Goal: Information Seeking & Learning: Learn about a topic

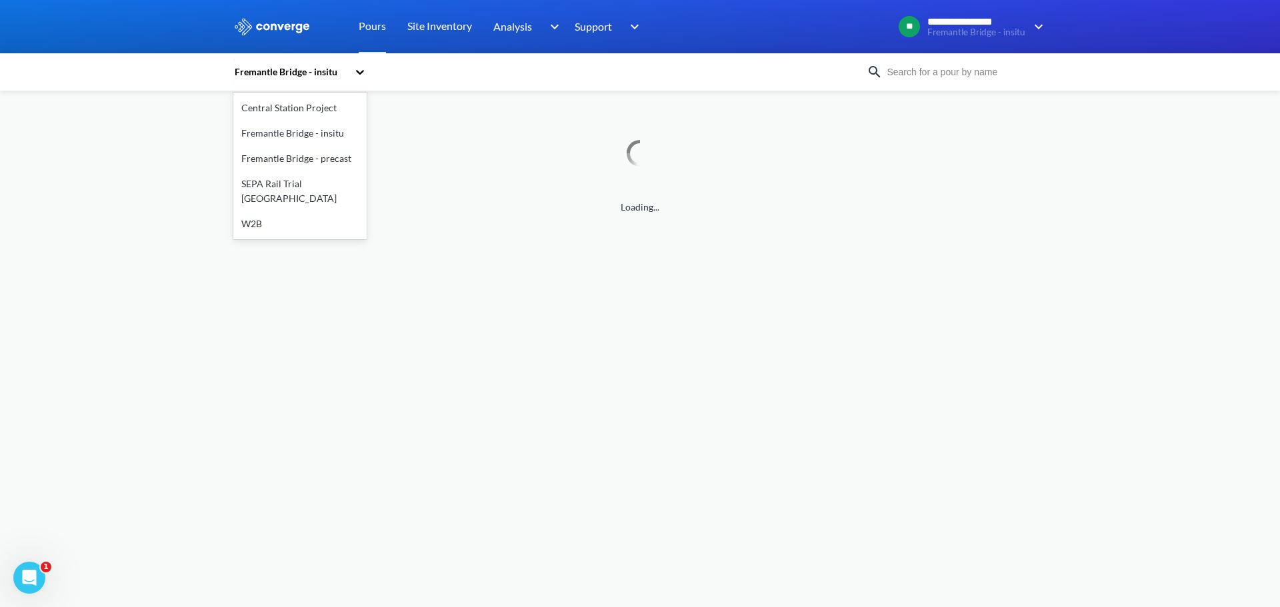
click at [304, 71] on div "Fremantle Bridge - insitu" at bounding box center [290, 72] width 115 height 15
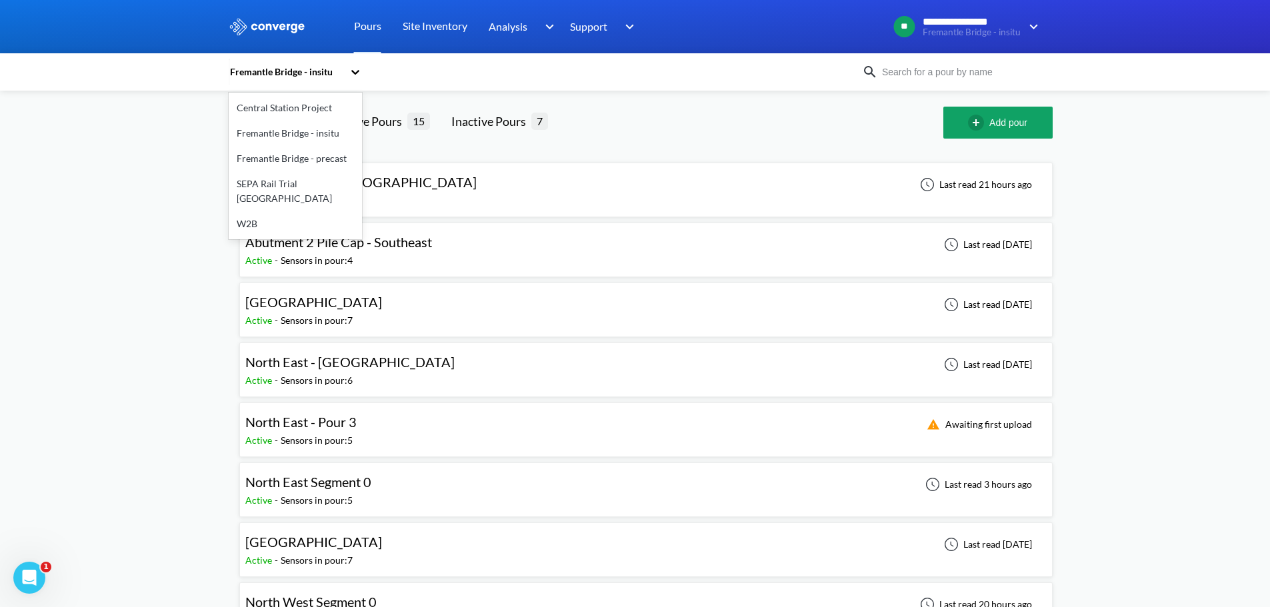
click at [307, 134] on div "Fremantle Bridge - insitu" at bounding box center [295, 133] width 133 height 25
click at [379, 306] on span "[GEOGRAPHIC_DATA]" at bounding box center [313, 302] width 137 height 16
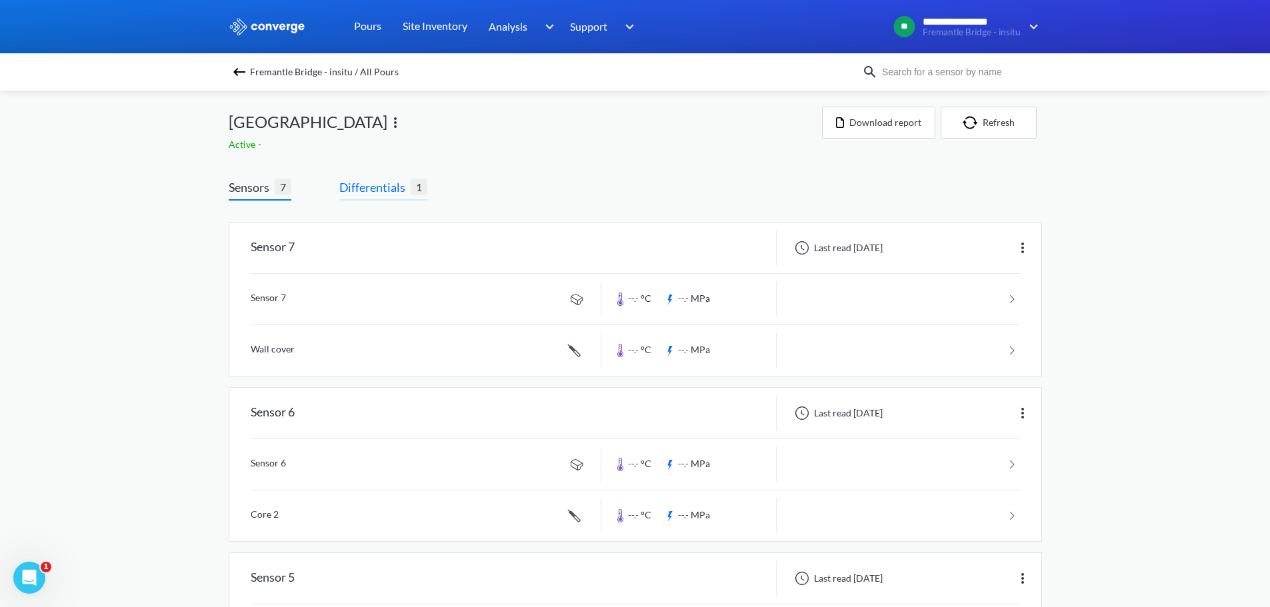
click at [389, 188] on span "Differentials" at bounding box center [374, 187] width 71 height 19
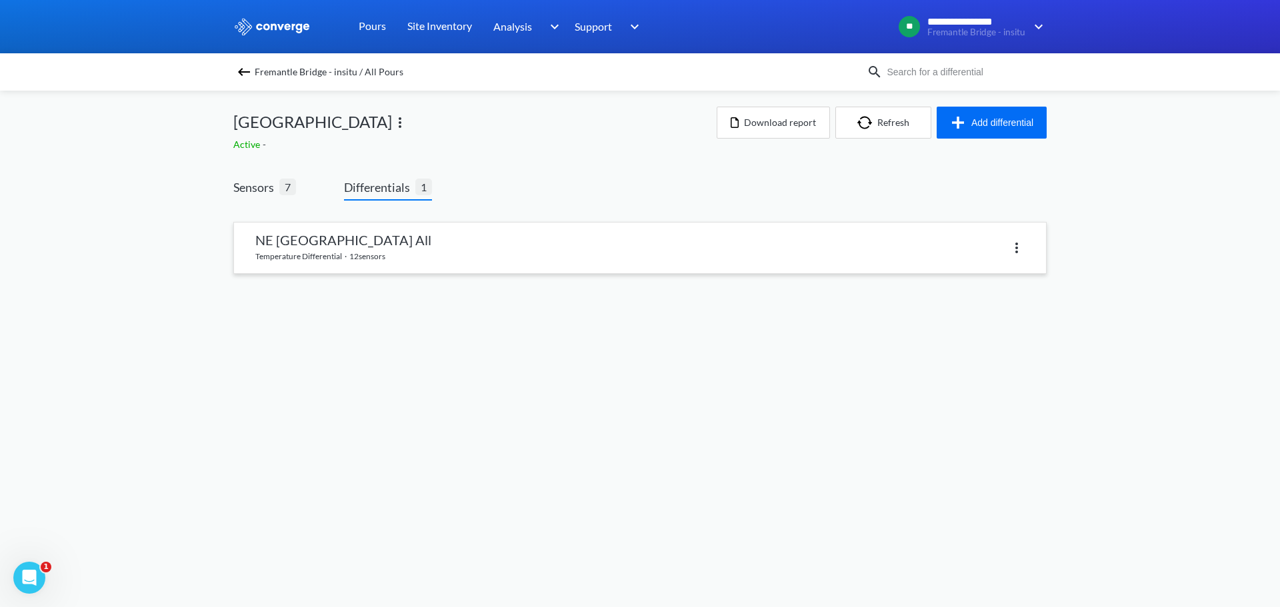
click at [356, 236] on link at bounding box center [640, 248] width 812 height 51
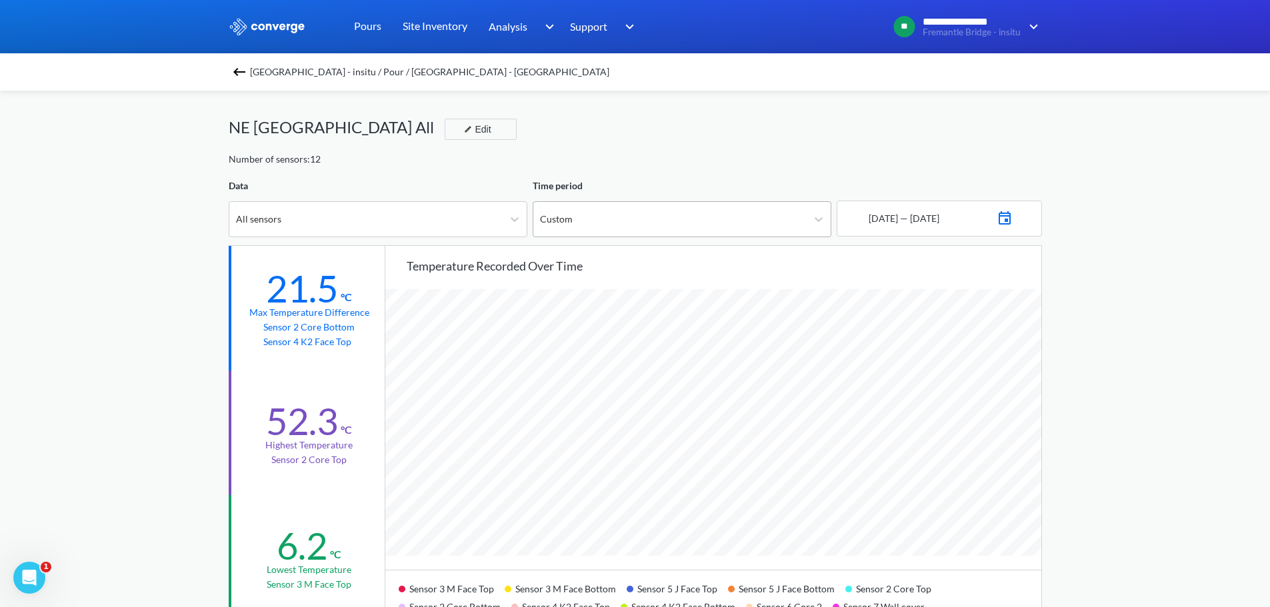
click at [606, 230] on div "Custom" at bounding box center [669, 219] width 273 height 35
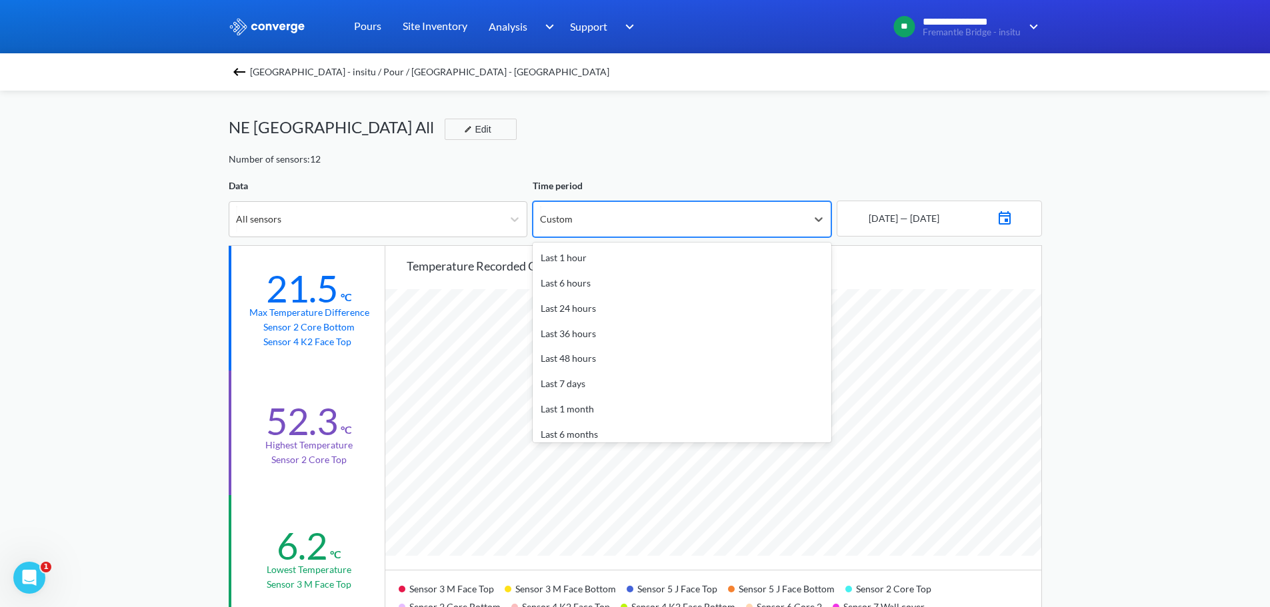
scroll to position [59, 0]
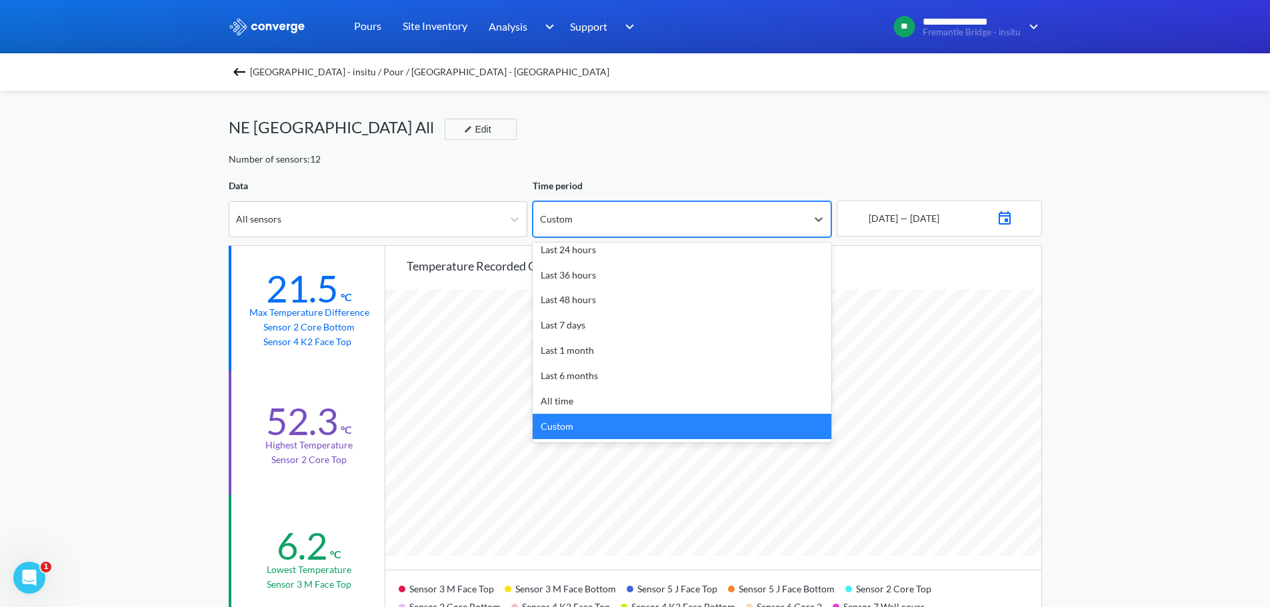
click at [604, 225] on div "Custom" at bounding box center [669, 219] width 273 height 35
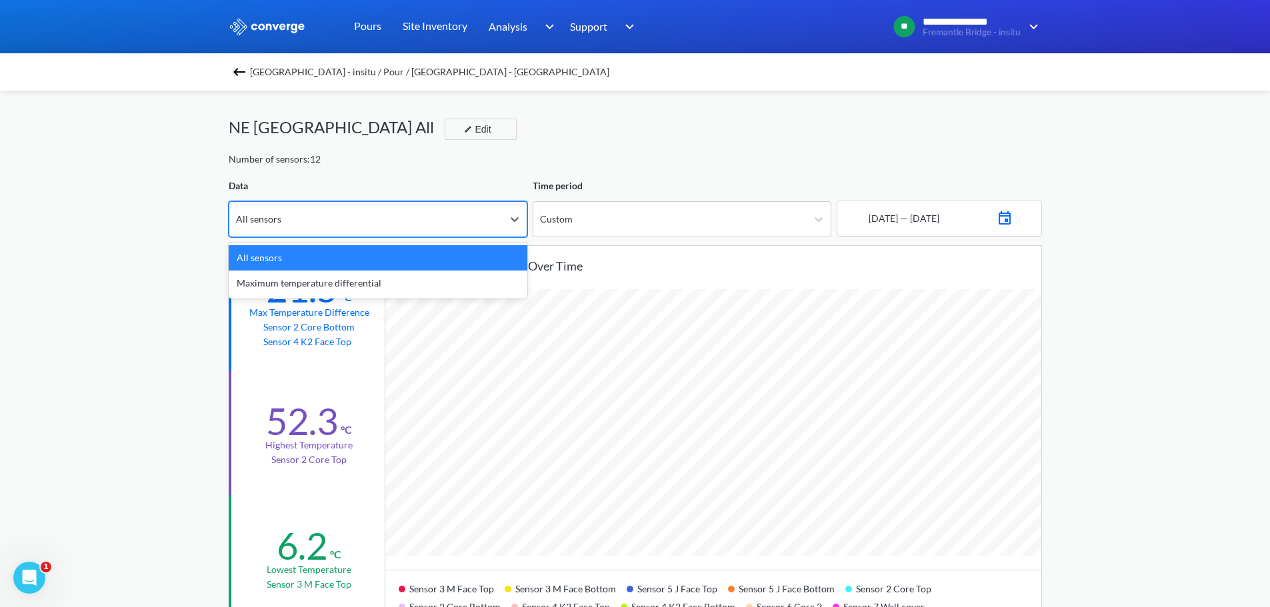
click at [421, 233] on div "All sensors" at bounding box center [365, 219] width 273 height 35
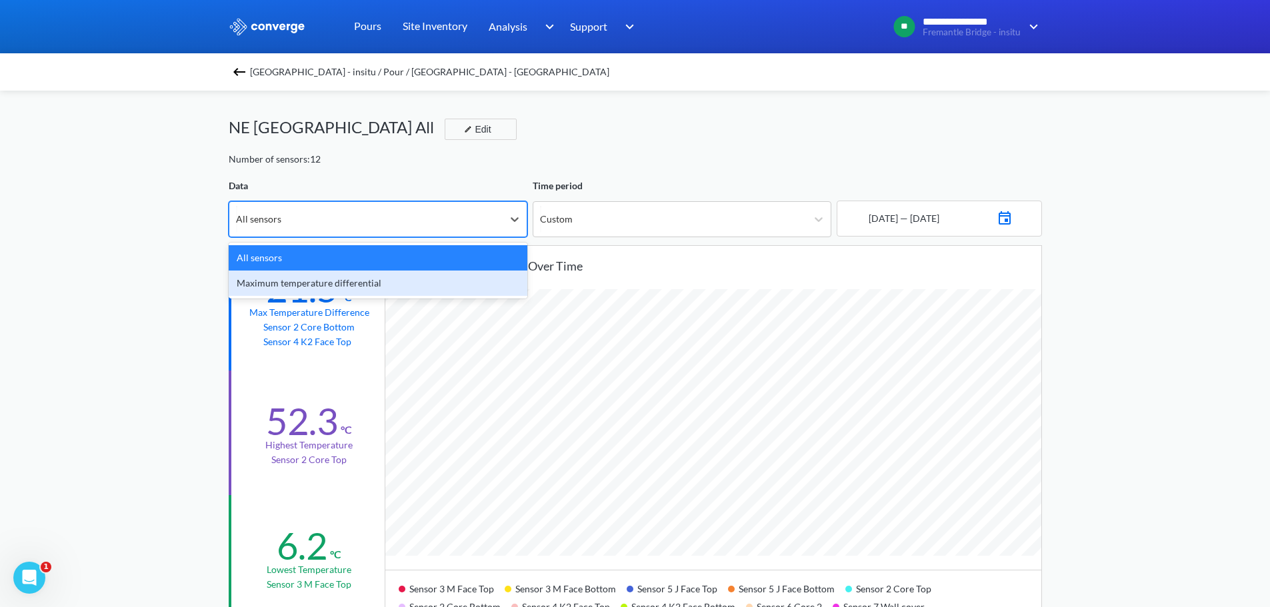
click at [347, 274] on div "Maximum temperature differential" at bounding box center [378, 283] width 299 height 25
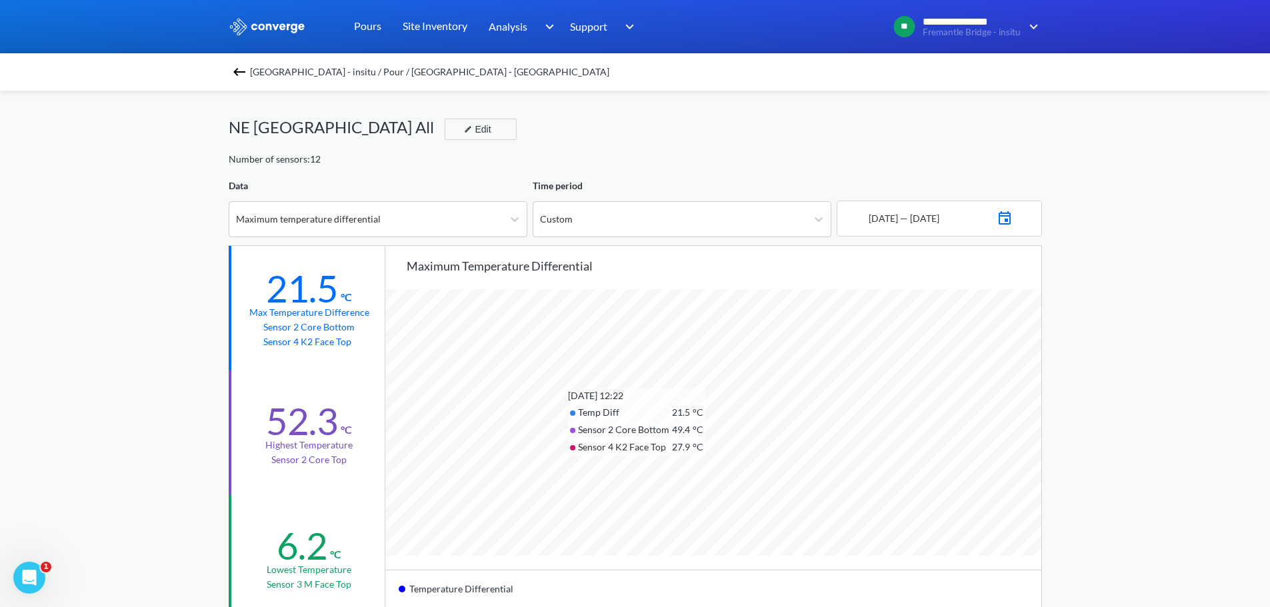
scroll to position [67, 0]
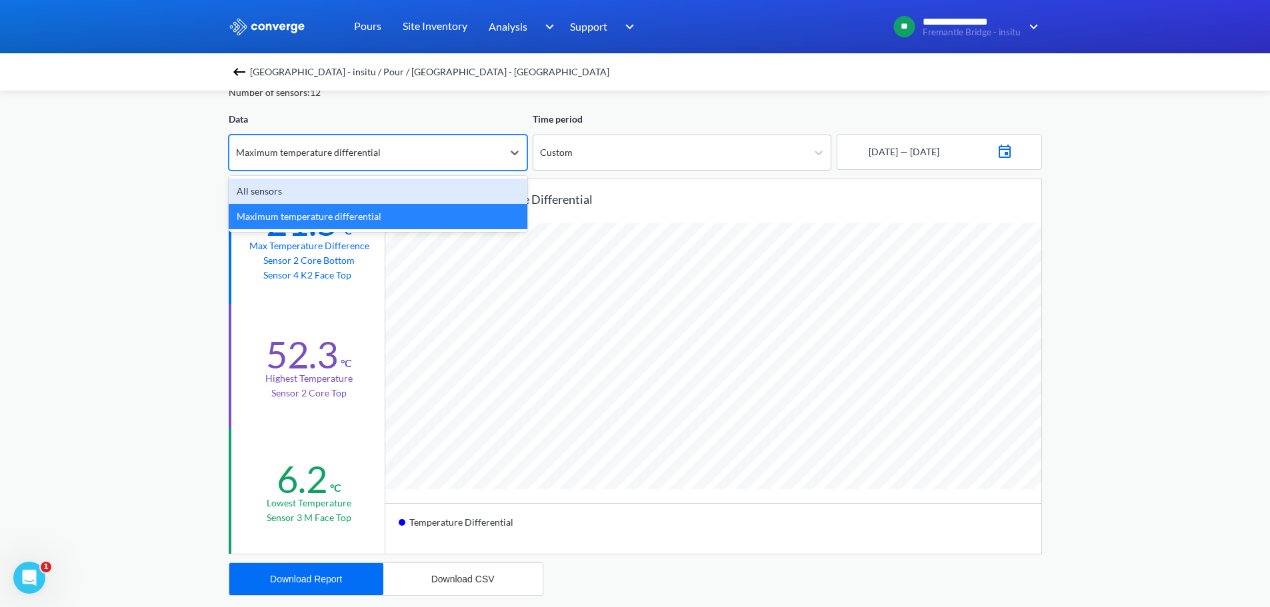
click at [449, 160] on div "Maximum temperature differential" at bounding box center [365, 152] width 273 height 35
click at [432, 191] on div "All sensors" at bounding box center [378, 191] width 299 height 25
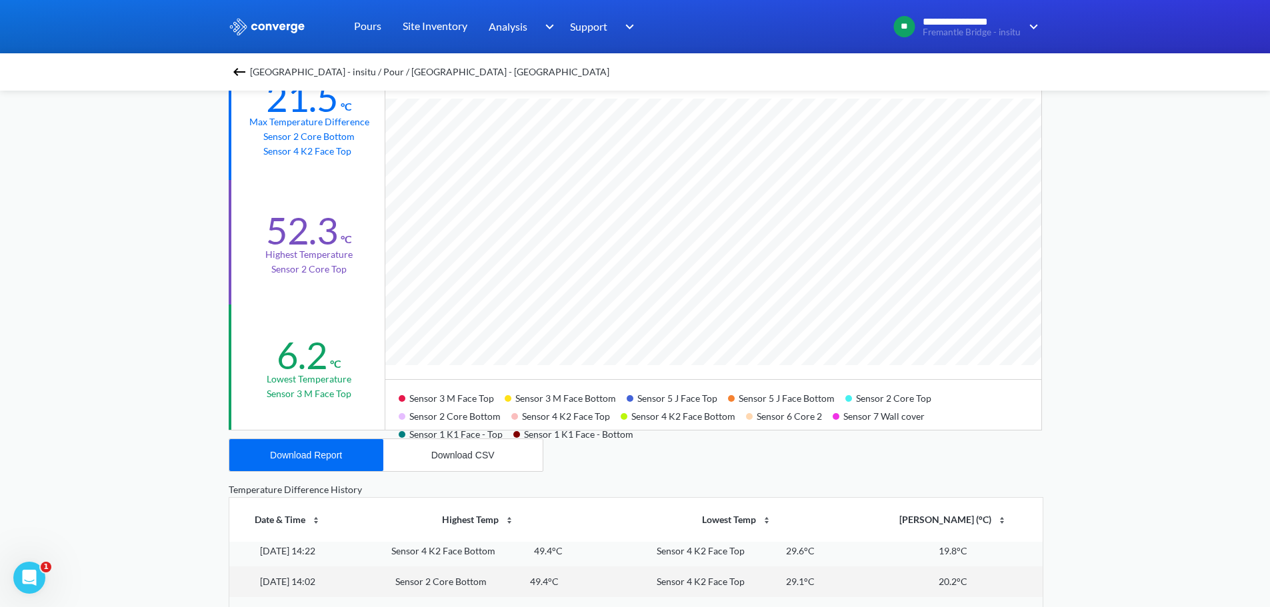
scroll to position [133, 0]
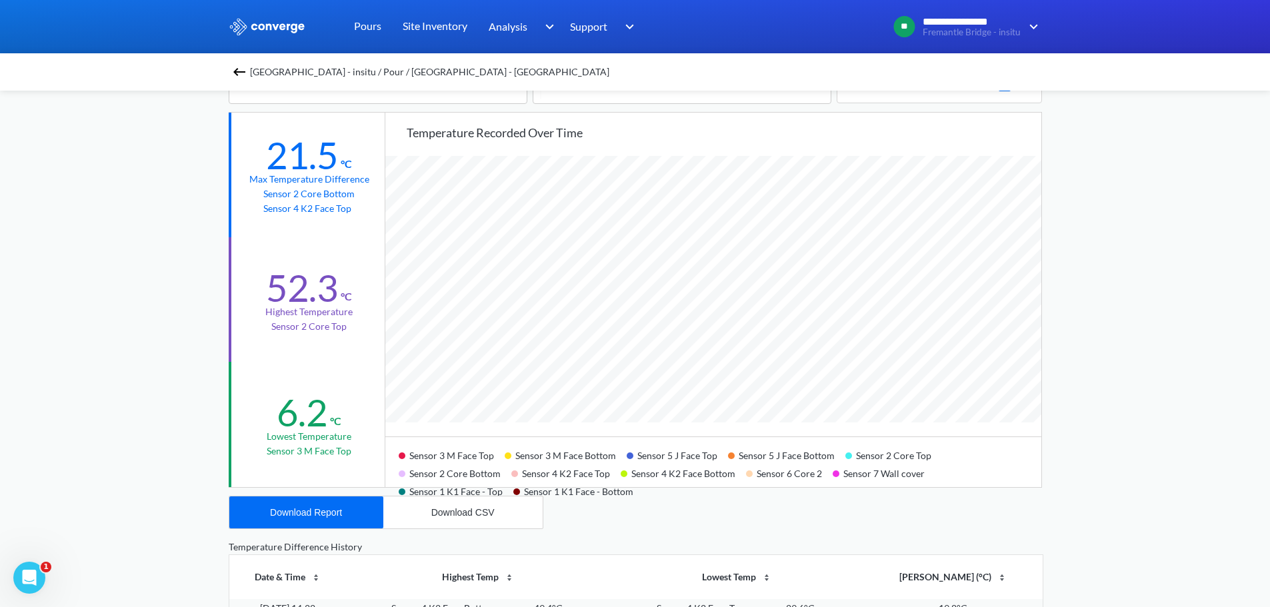
click at [535, 306] on td at bounding box center [534, 314] width 7 height 16
click at [535, 308] on td at bounding box center [534, 314] width 7 height 16
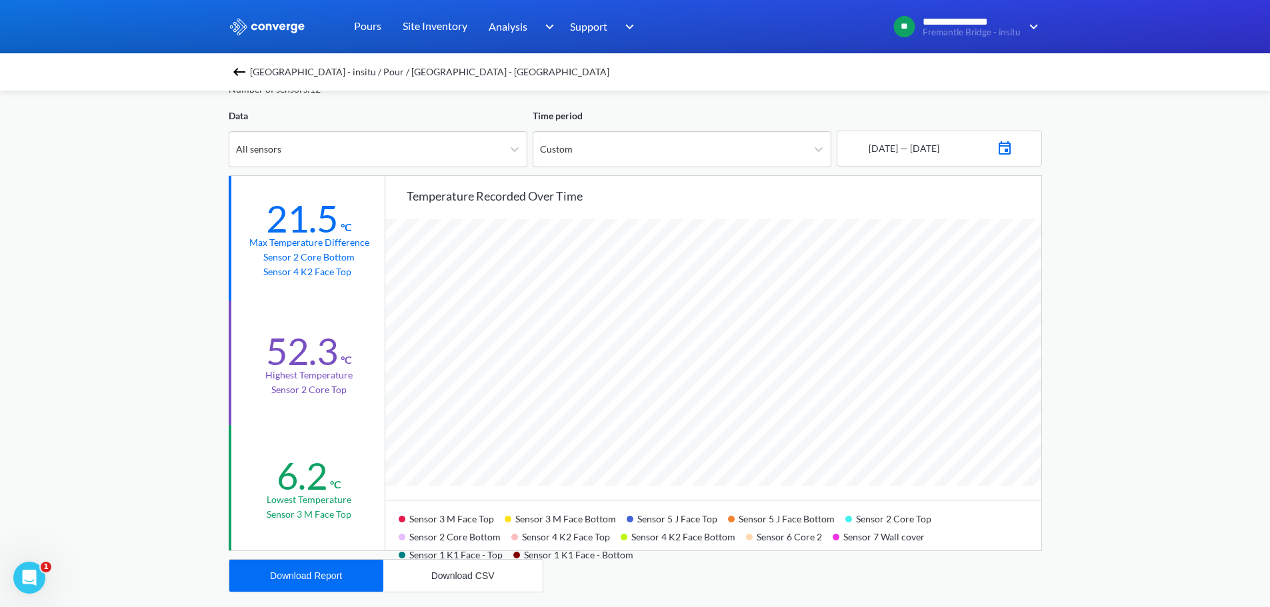
scroll to position [67, 0]
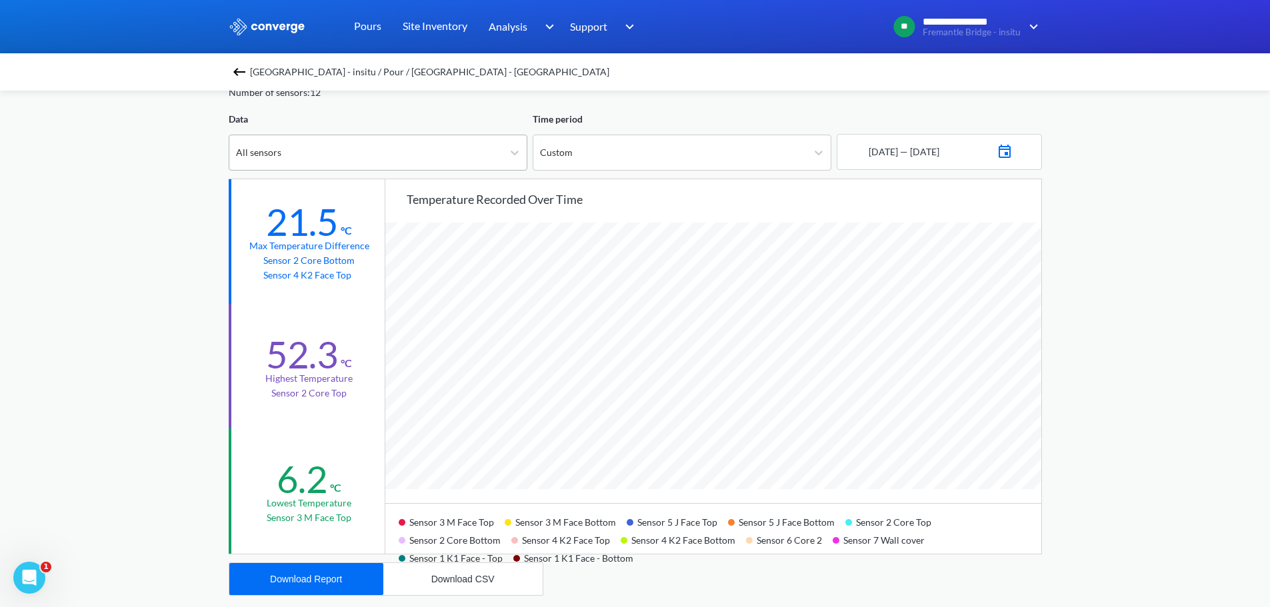
click at [451, 159] on div "All sensors" at bounding box center [365, 152] width 273 height 35
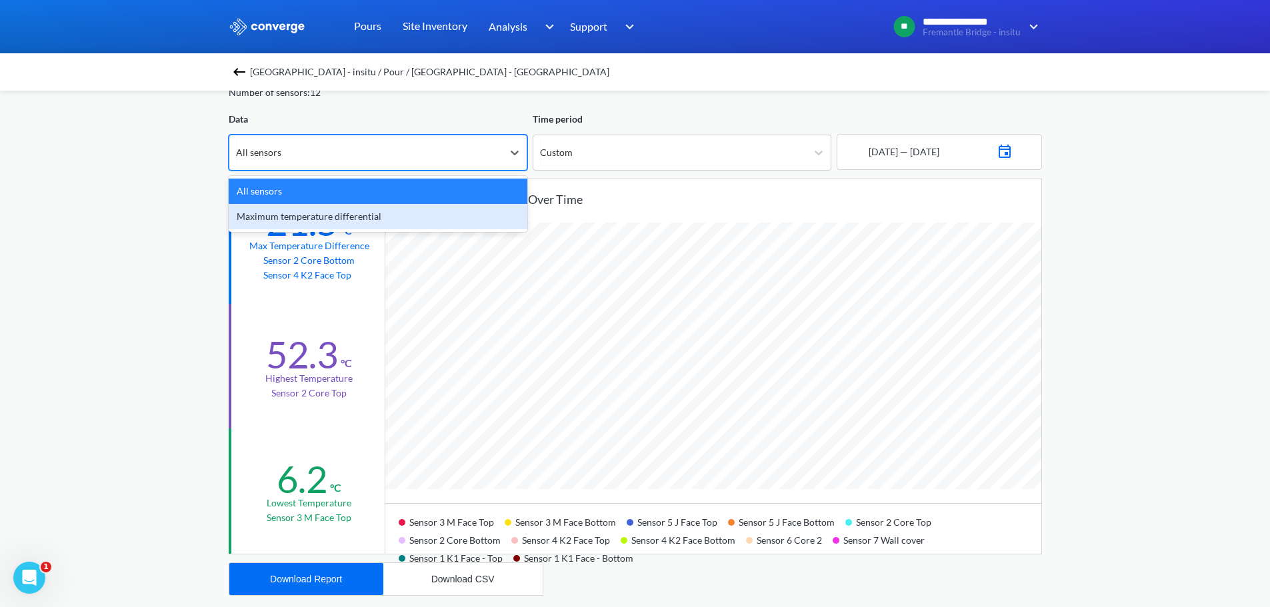
click at [395, 213] on div "Maximum temperature differential" at bounding box center [378, 216] width 299 height 25
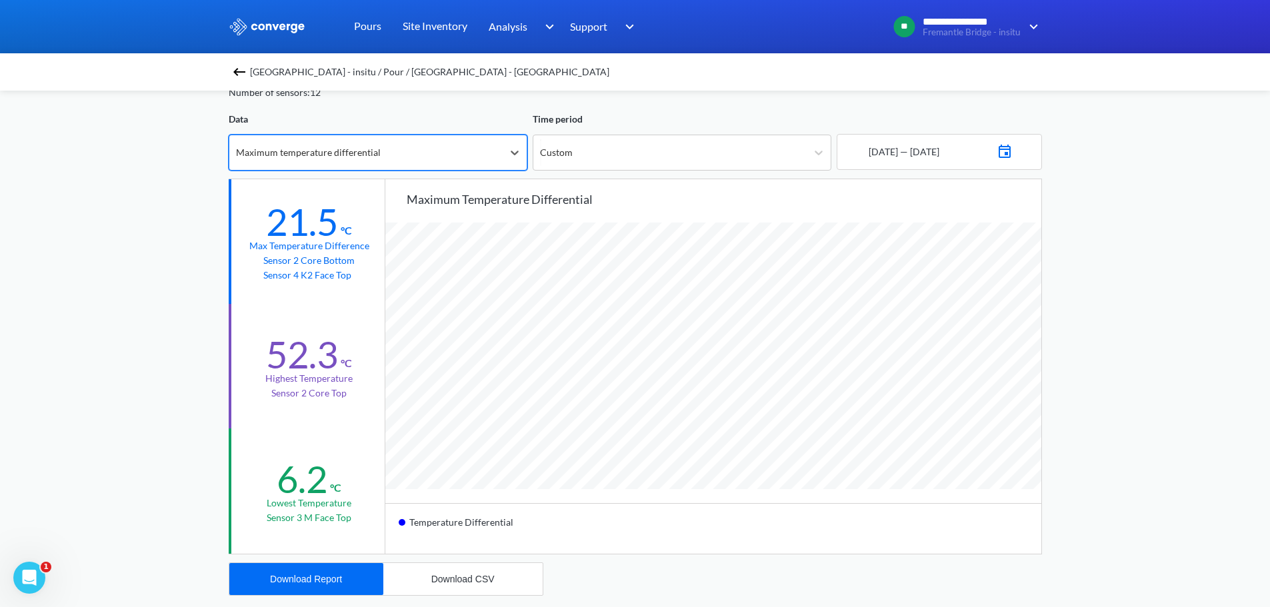
scroll to position [0, 0]
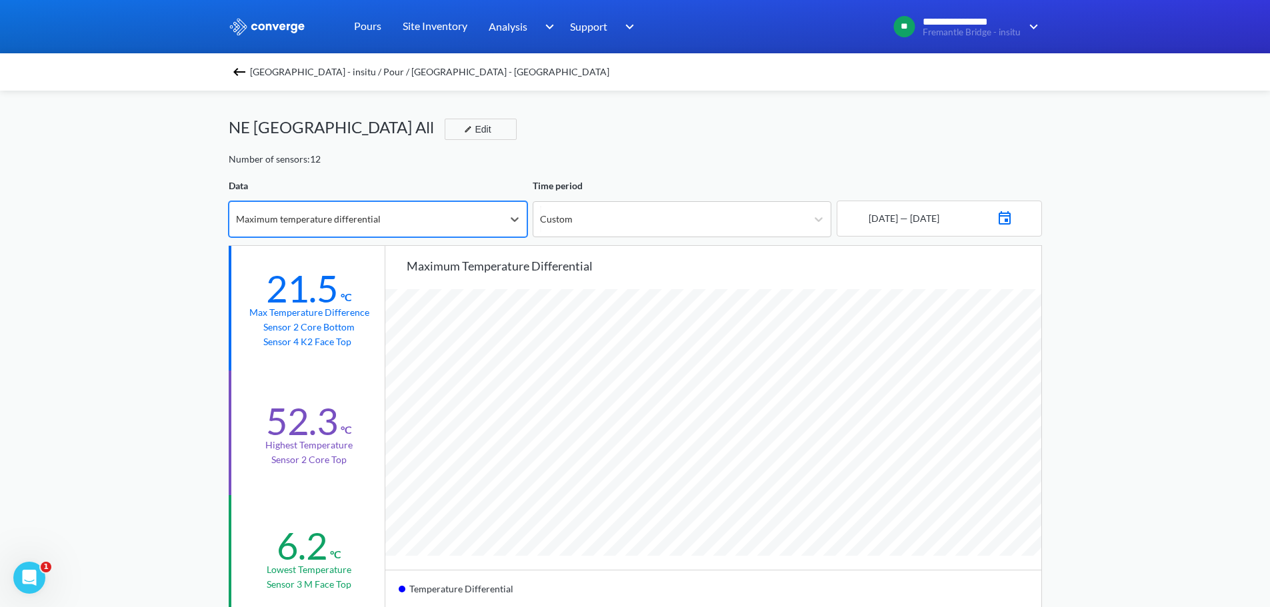
click at [300, 75] on span "[GEOGRAPHIC_DATA] - insitu / Pour / [GEOGRAPHIC_DATA] - [GEOGRAPHIC_DATA]" at bounding box center [429, 72] width 359 height 19
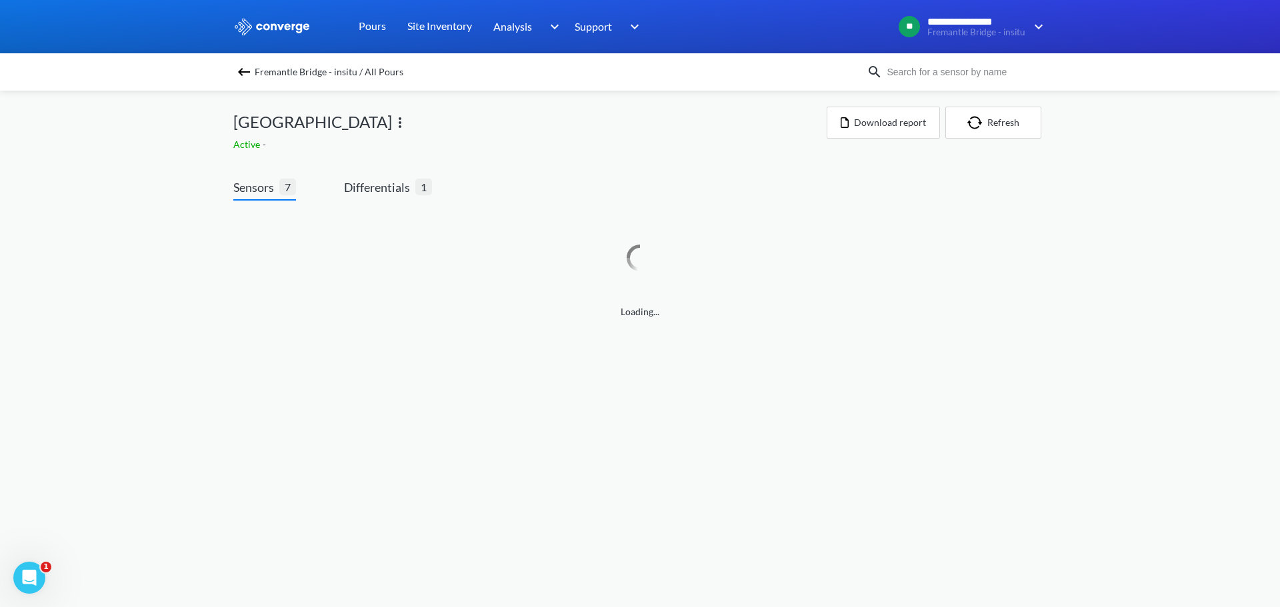
click at [269, 189] on span "Sensors" at bounding box center [256, 187] width 46 height 19
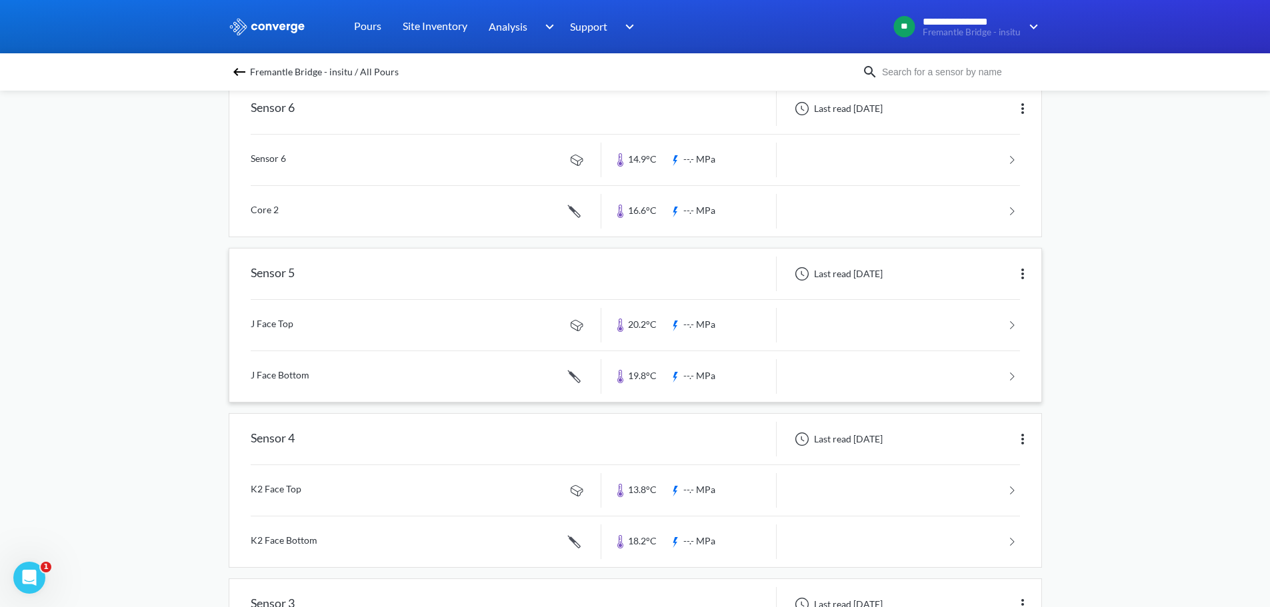
scroll to position [467, 0]
click at [448, 273] on div "Sensor 4" at bounding box center [415, 277] width 372 height 35
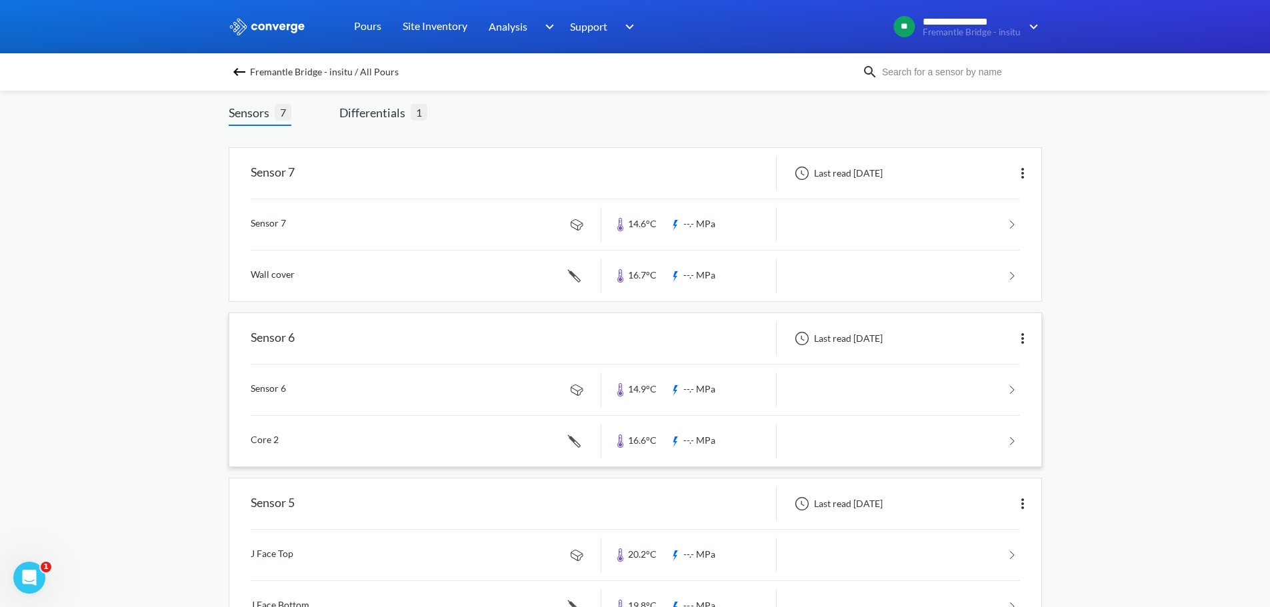
scroll to position [0, 0]
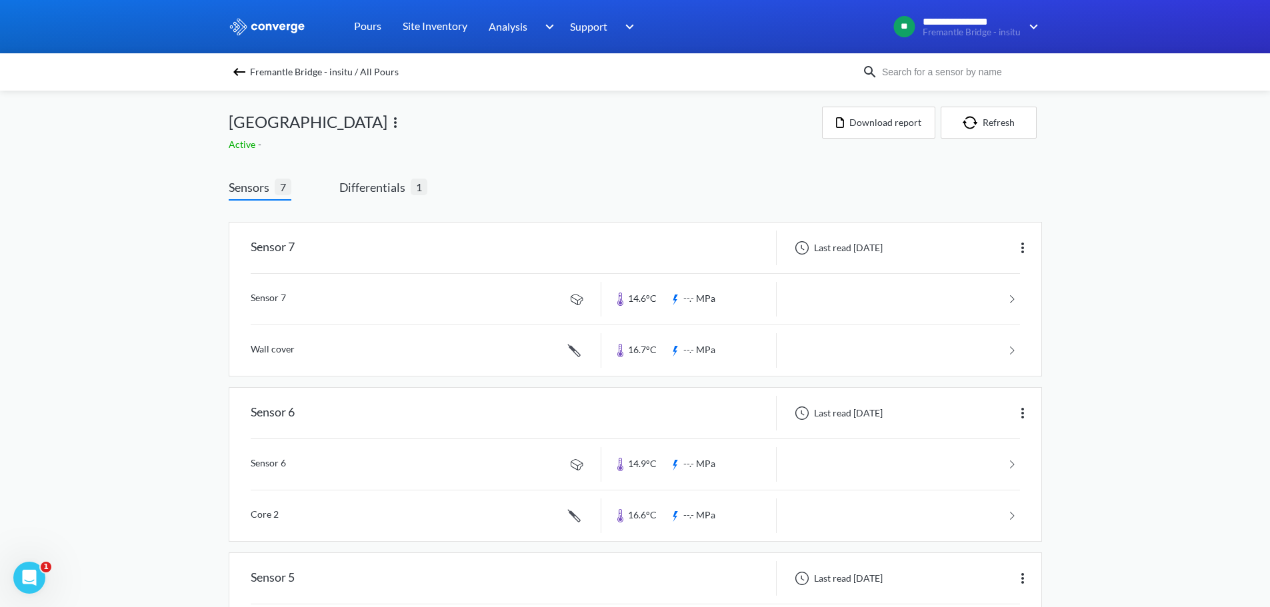
click at [247, 71] on img at bounding box center [239, 72] width 16 height 16
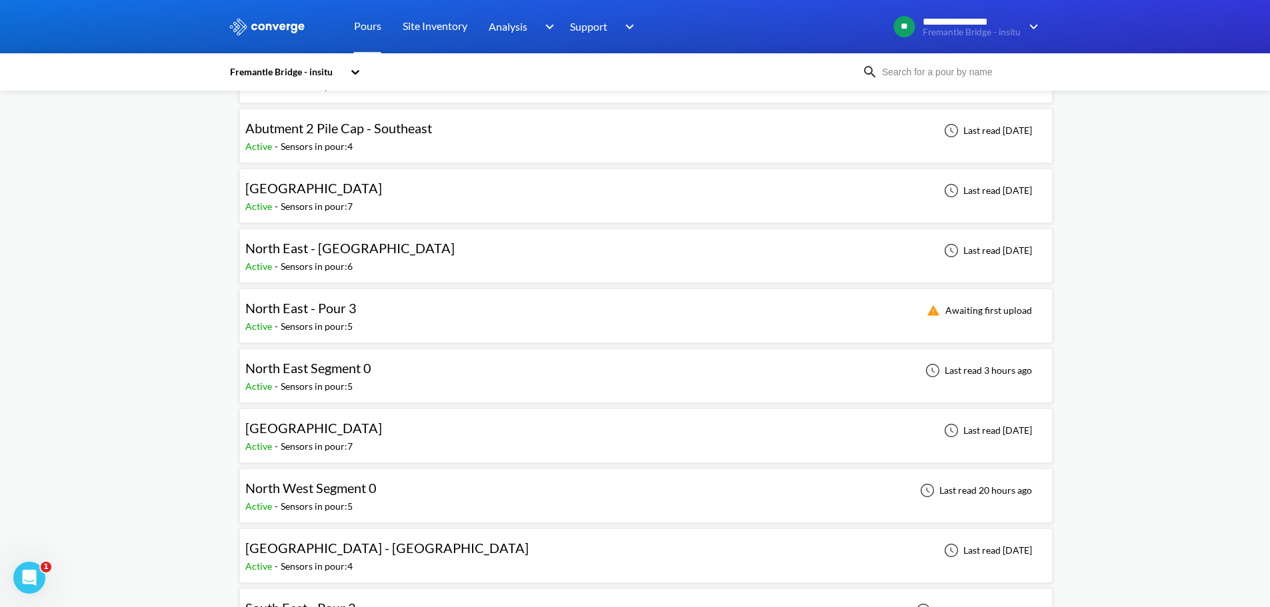
scroll to position [133, 0]
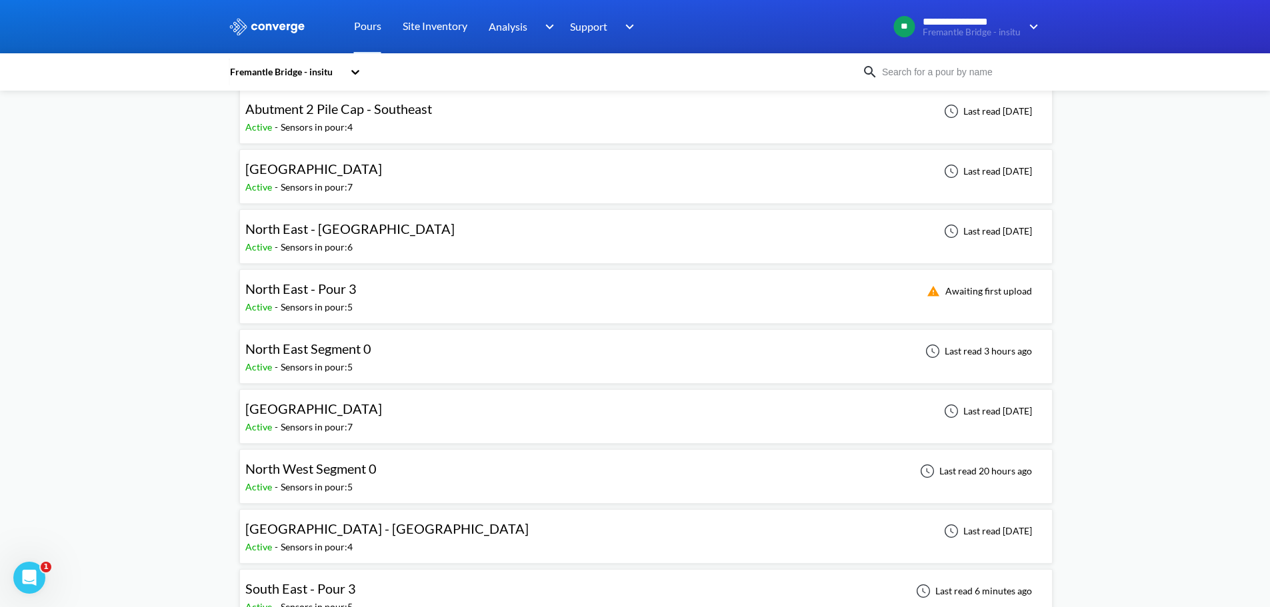
click at [414, 353] on div "North East Segment 0 Active - Sensors in pour: 5 Last read 3 hours ago" at bounding box center [645, 356] width 801 height 43
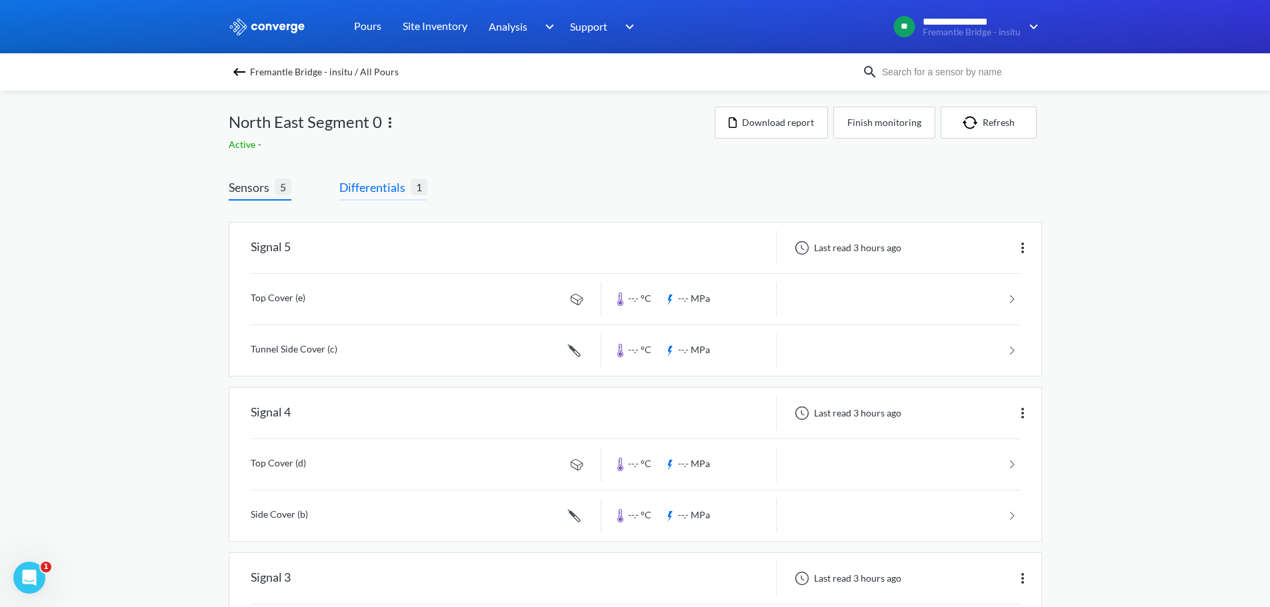
click at [381, 191] on span "Differentials" at bounding box center [374, 187] width 71 height 19
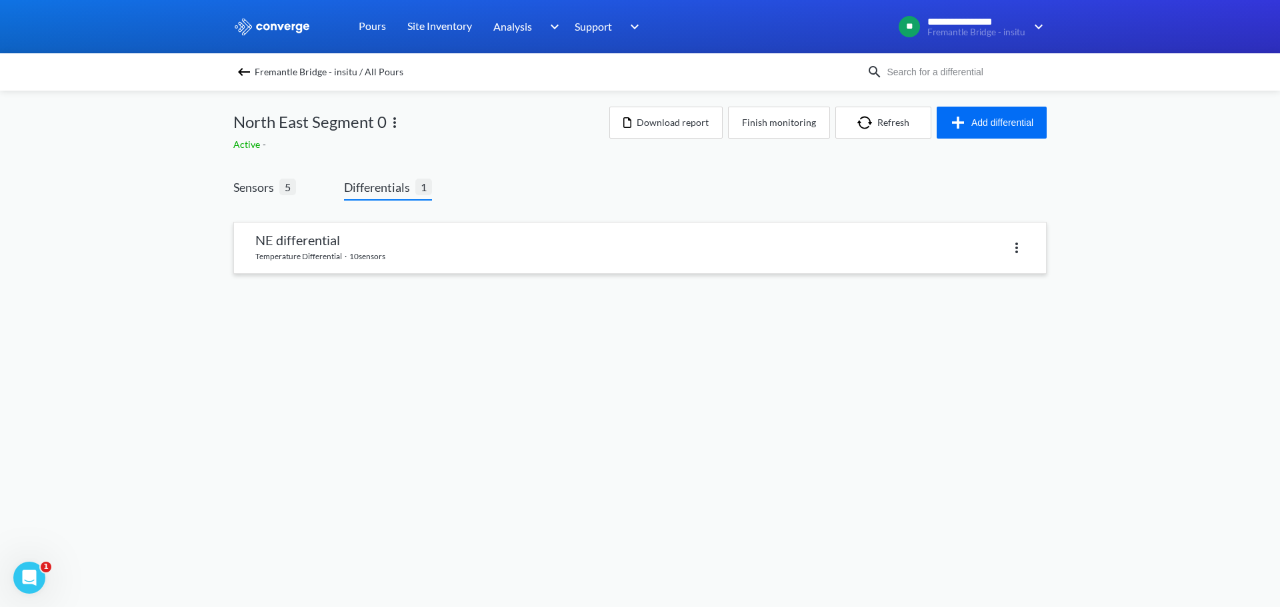
click at [372, 247] on link at bounding box center [640, 248] width 812 height 51
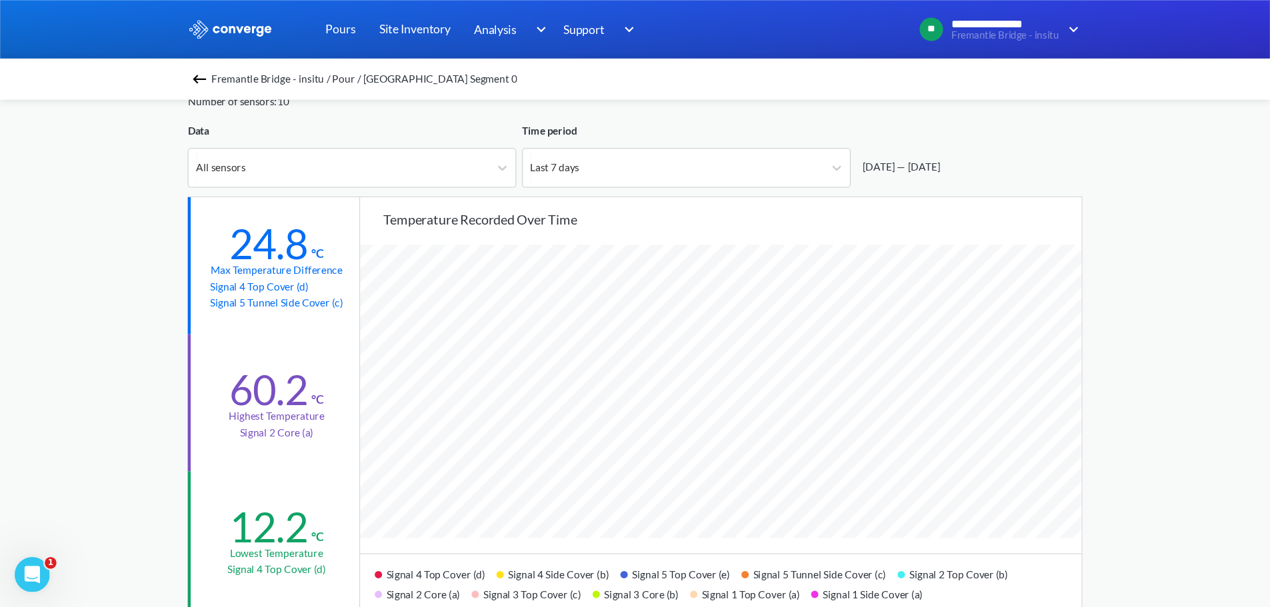
scroll to position [1117, 1270]
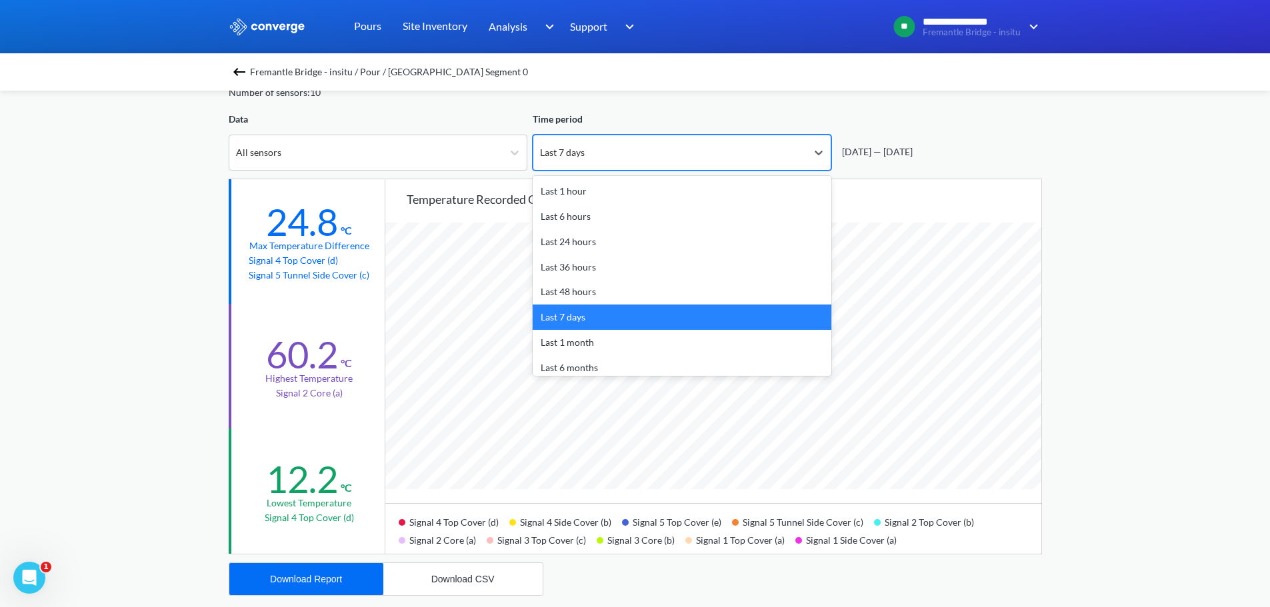
click at [685, 153] on div "Last 7 days" at bounding box center [669, 152] width 273 height 35
click at [593, 288] on div "Last 48 hours" at bounding box center [682, 291] width 299 height 25
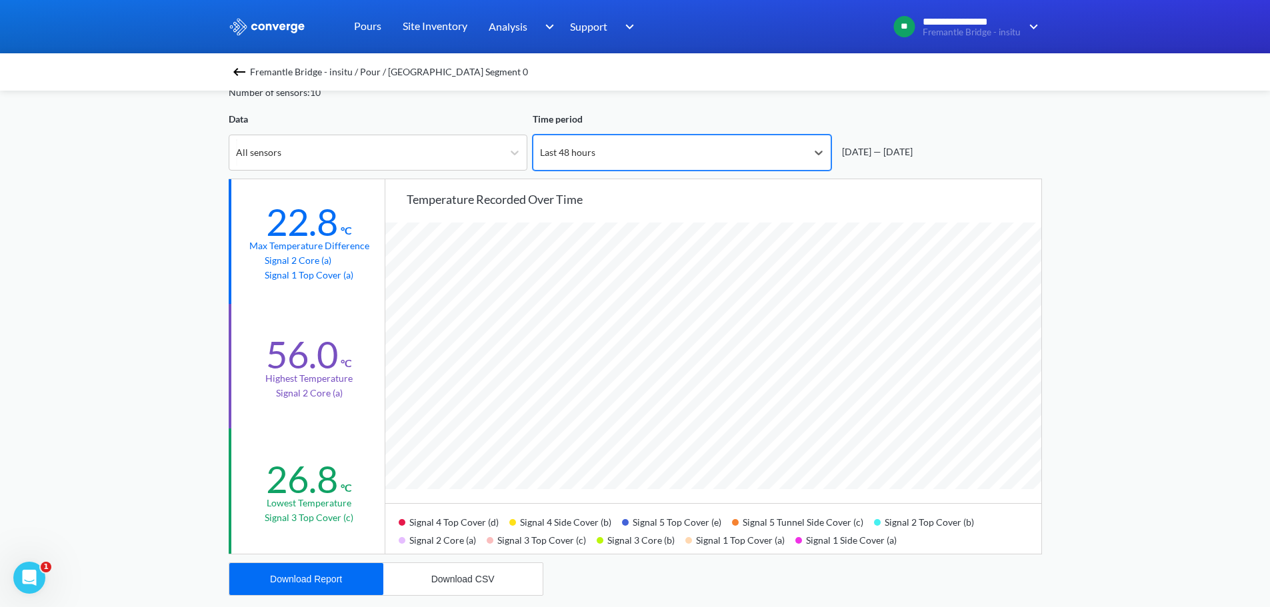
click at [585, 150] on div "Last 48 hours" at bounding box center [567, 152] width 55 height 15
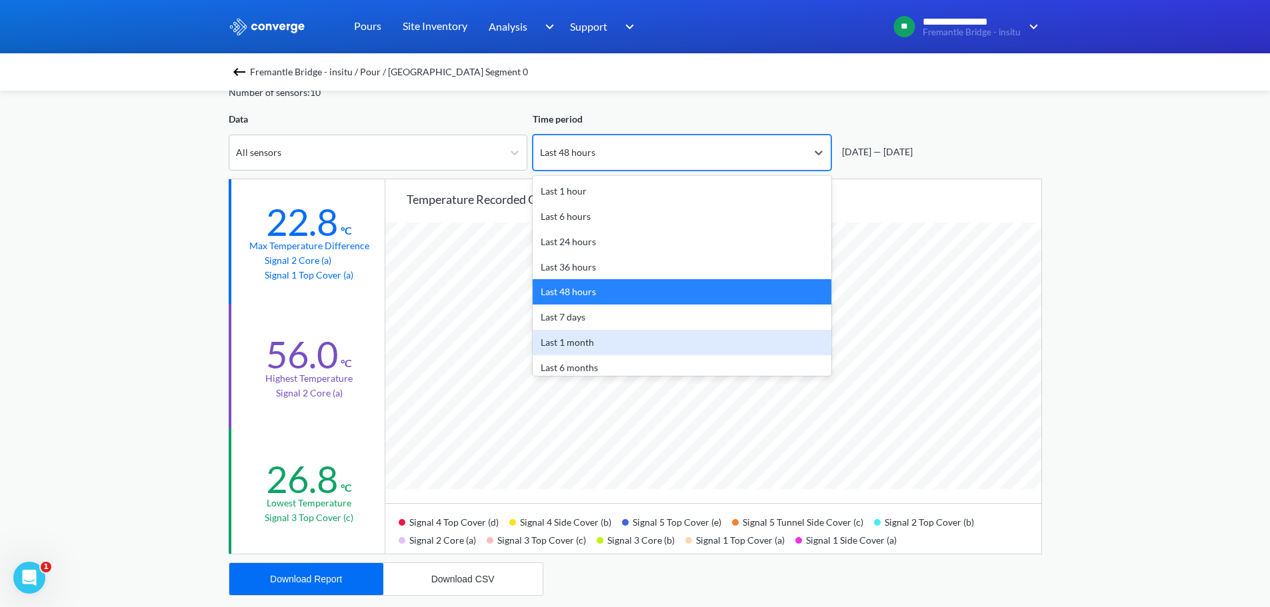
scroll to position [59, 0]
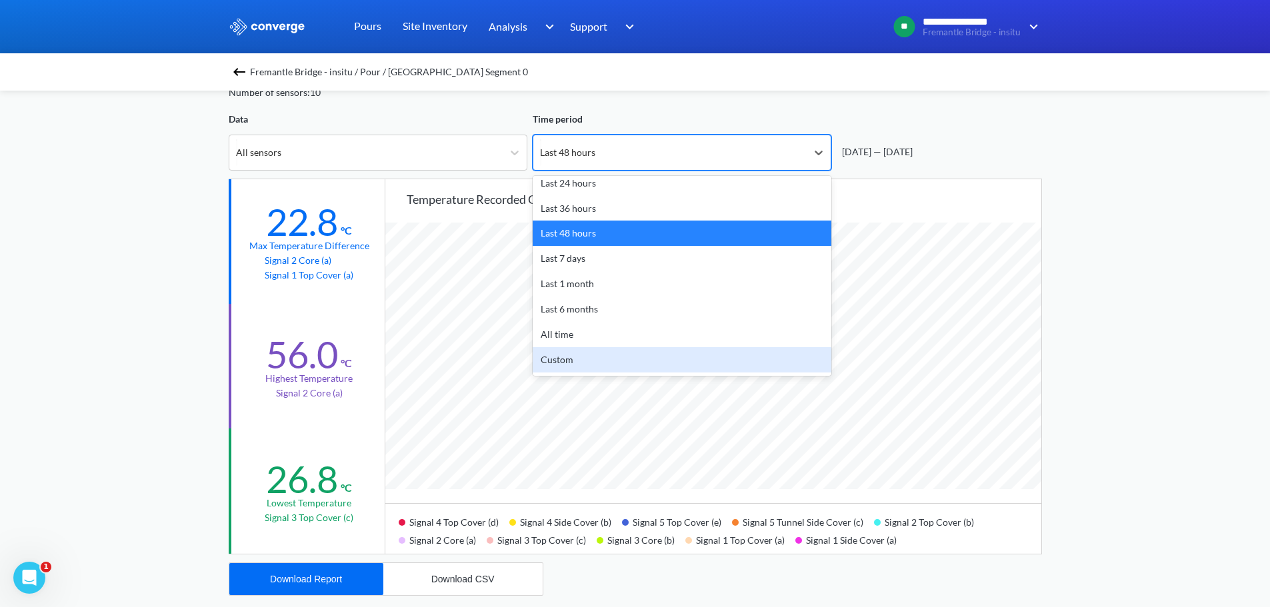
click at [567, 361] on div "Custom" at bounding box center [682, 359] width 299 height 25
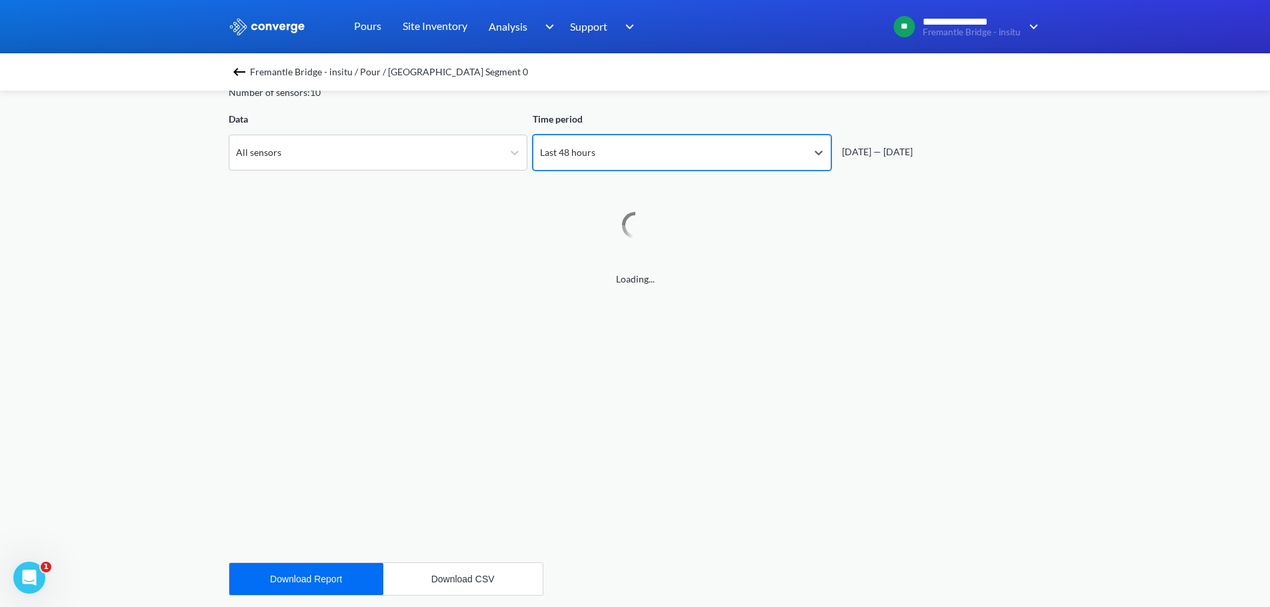
click at [570, 155] on div "Last 48 hours" at bounding box center [567, 152] width 55 height 15
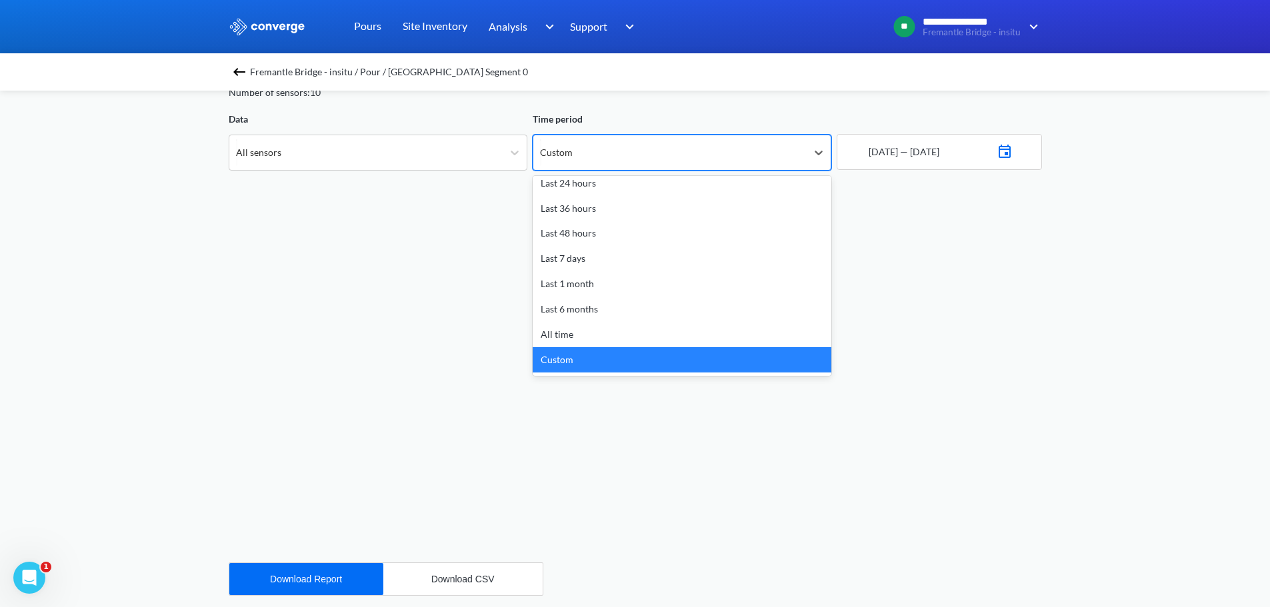
click at [559, 359] on div "Custom" at bounding box center [682, 359] width 299 height 25
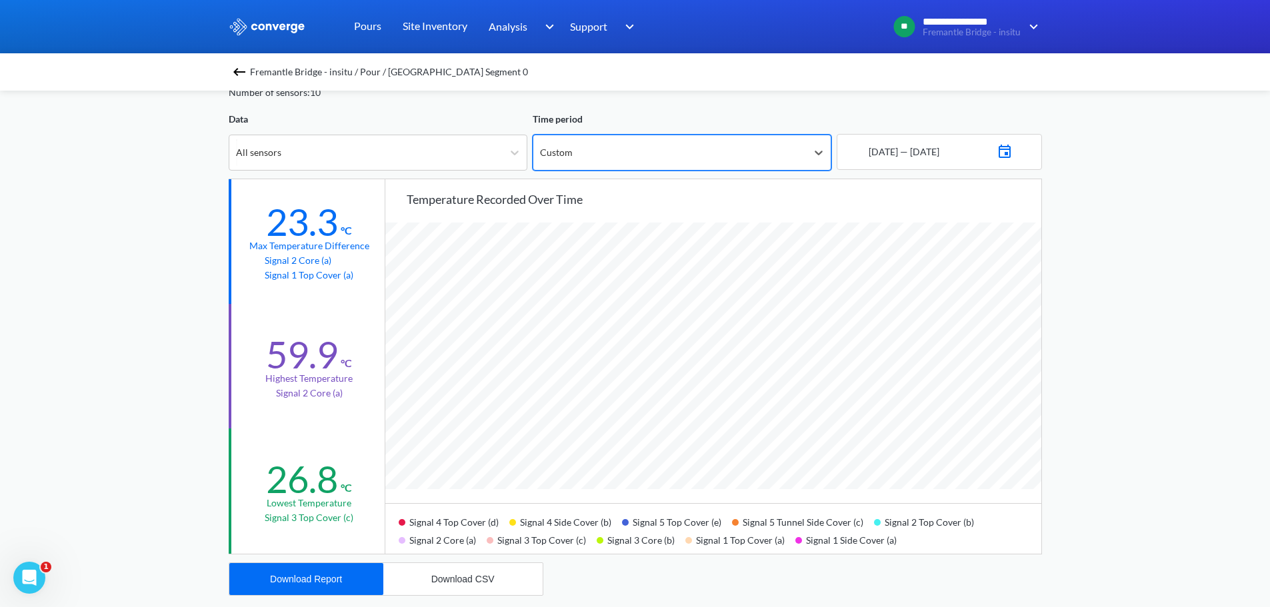
scroll to position [1117, 1270]
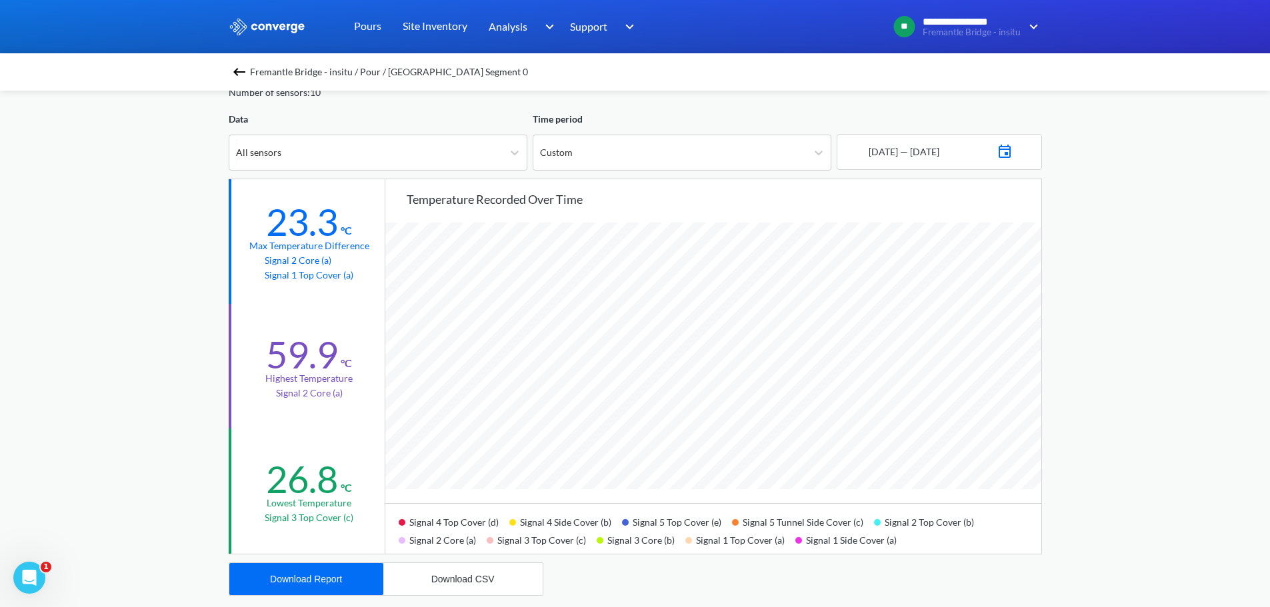
click at [935, 145] on div "[DATE] — [DATE]" at bounding box center [902, 152] width 73 height 15
click at [1013, 149] on img at bounding box center [1005, 150] width 16 height 19
click at [1009, 265] on td "13" at bounding box center [1002, 265] width 21 height 21
click at [889, 291] on td "15" at bounding box center [895, 286] width 21 height 21
click at [1065, 257] on div "**********" at bounding box center [635, 491] width 1270 height 1117
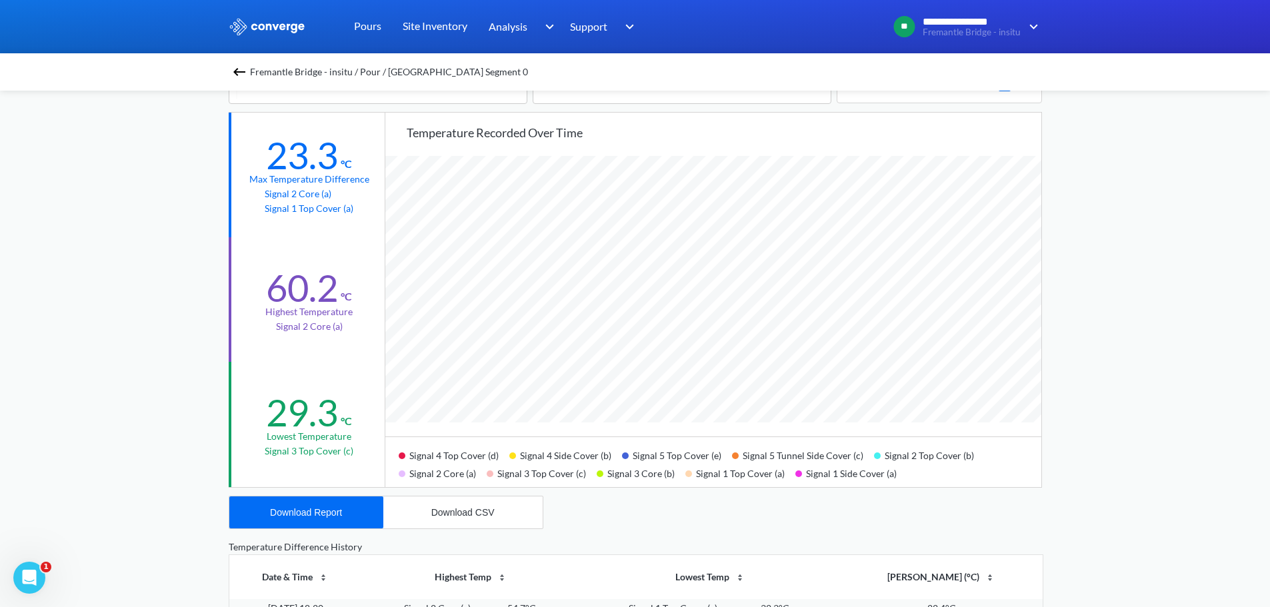
scroll to position [0, 0]
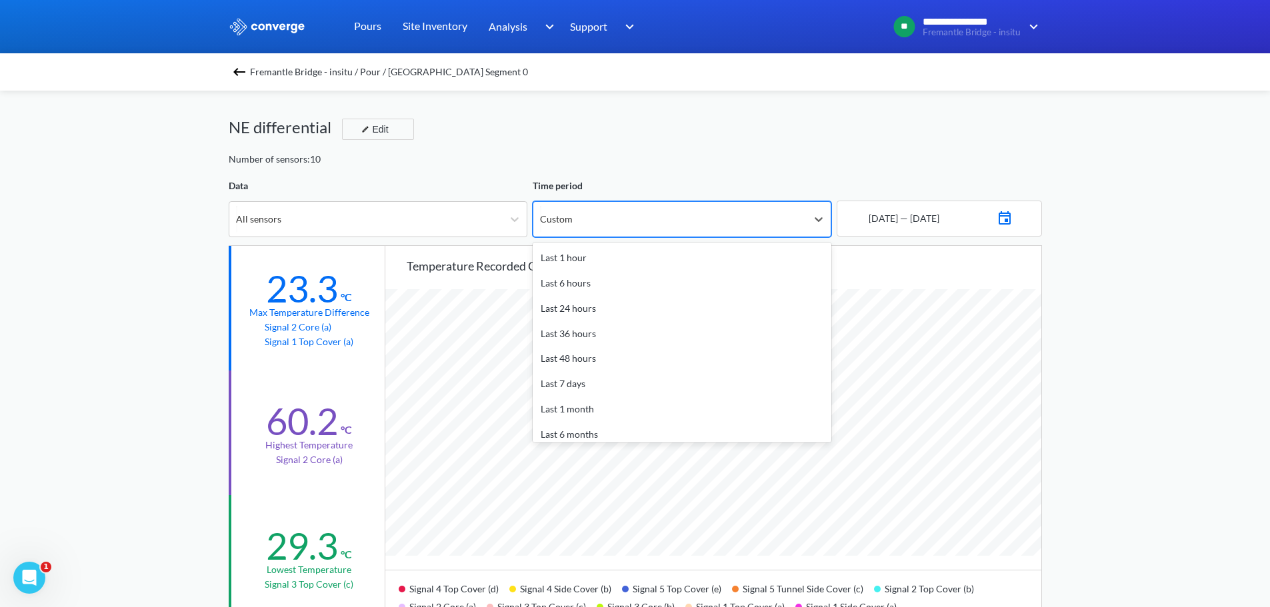
click at [603, 221] on div "Custom" at bounding box center [669, 219] width 273 height 35
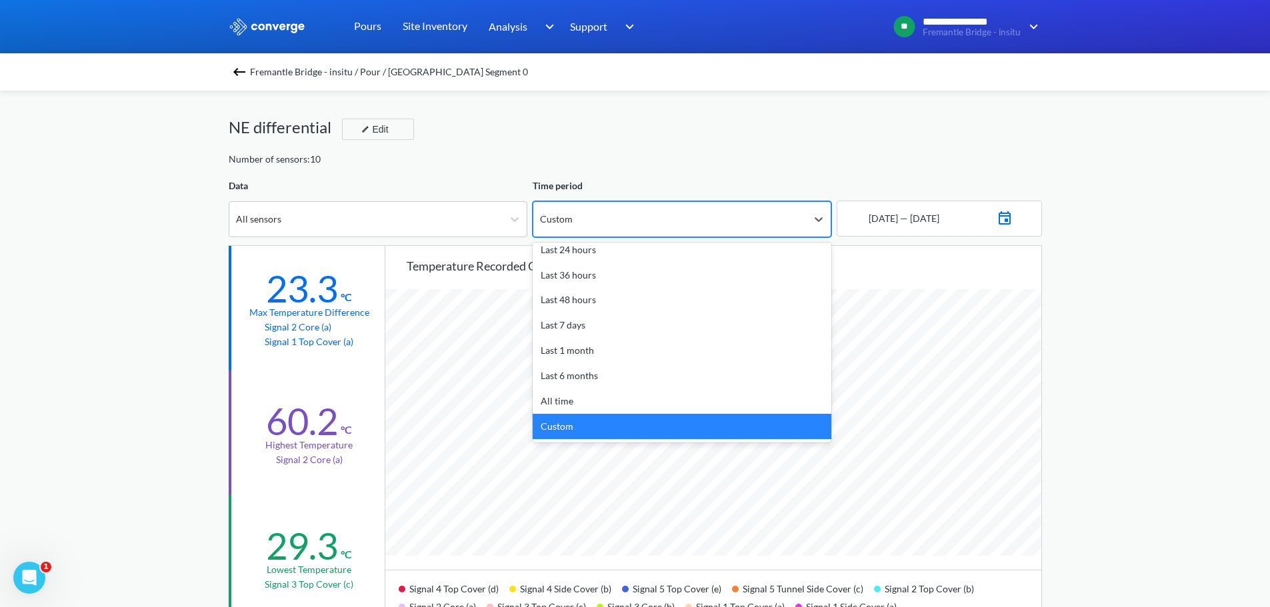
click at [603, 221] on div "Custom" at bounding box center [669, 219] width 273 height 35
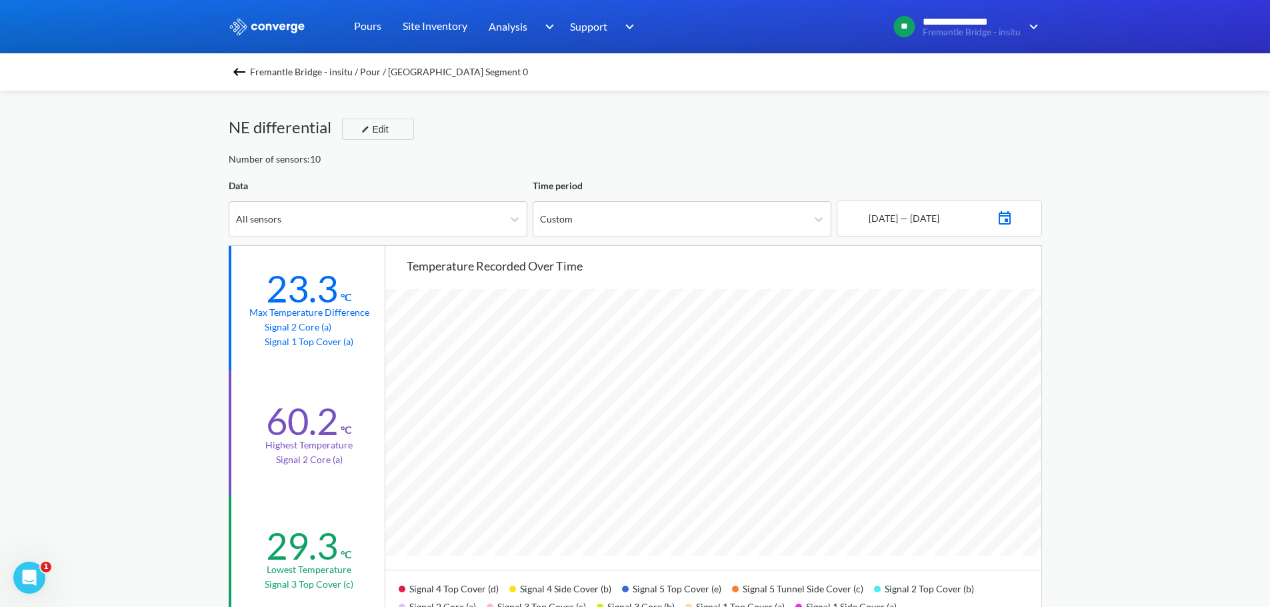
click at [1013, 219] on img at bounding box center [1005, 216] width 16 height 19
click at [983, 331] on td "12" at bounding box center [981, 332] width 21 height 21
click at [1069, 265] on div "**********" at bounding box center [635, 558] width 1270 height 1117
click at [357, 216] on div "All sensors" at bounding box center [365, 219] width 273 height 35
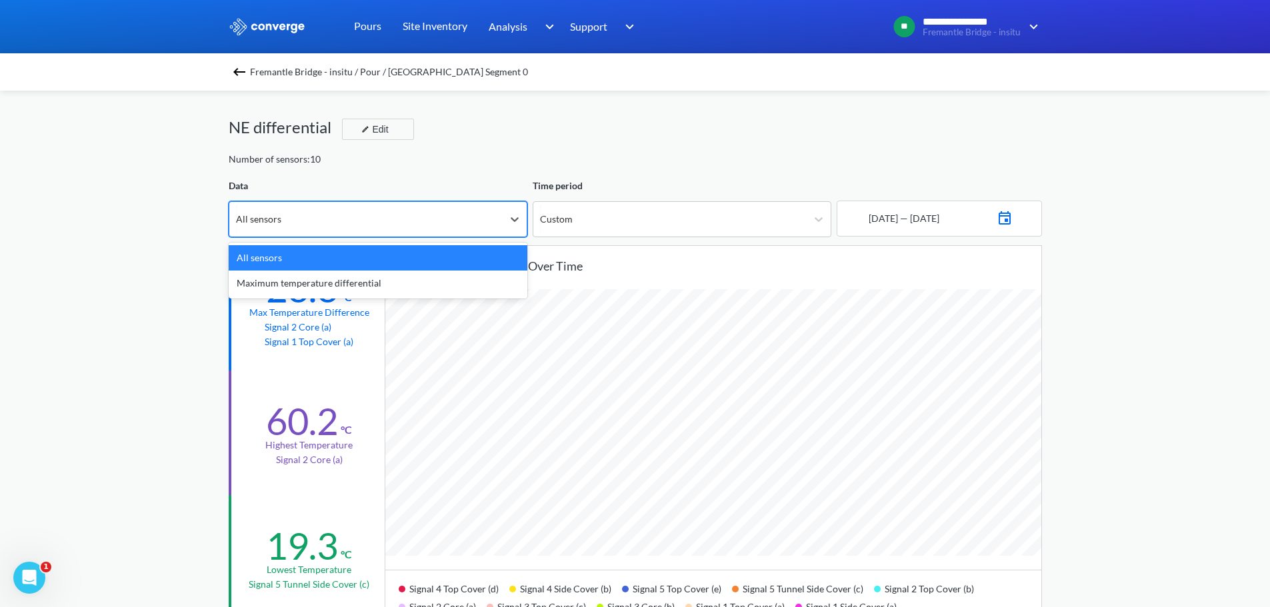
click at [243, 69] on img at bounding box center [239, 72] width 16 height 16
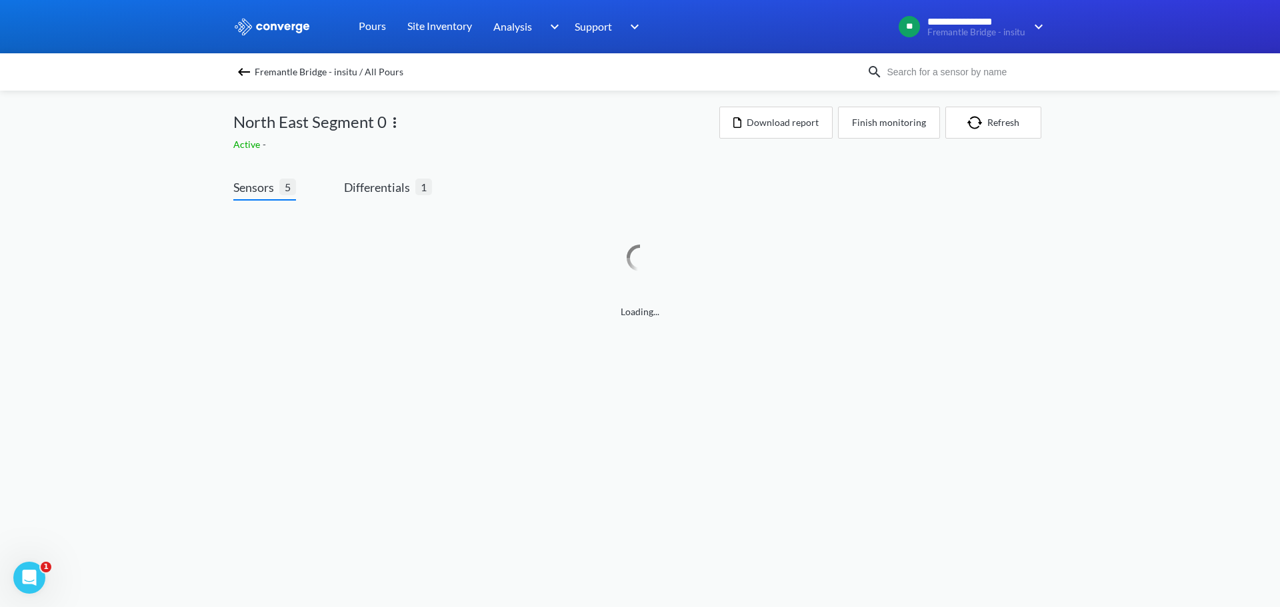
click at [269, 191] on span "Sensors" at bounding box center [256, 187] width 46 height 19
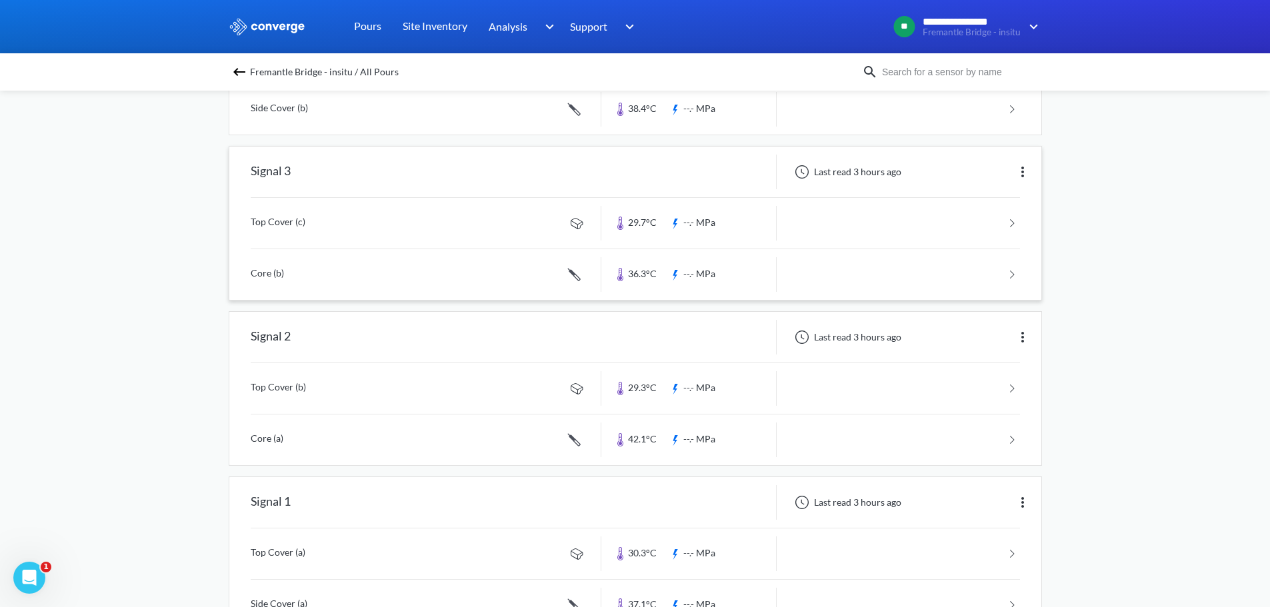
scroll to position [457, 0]
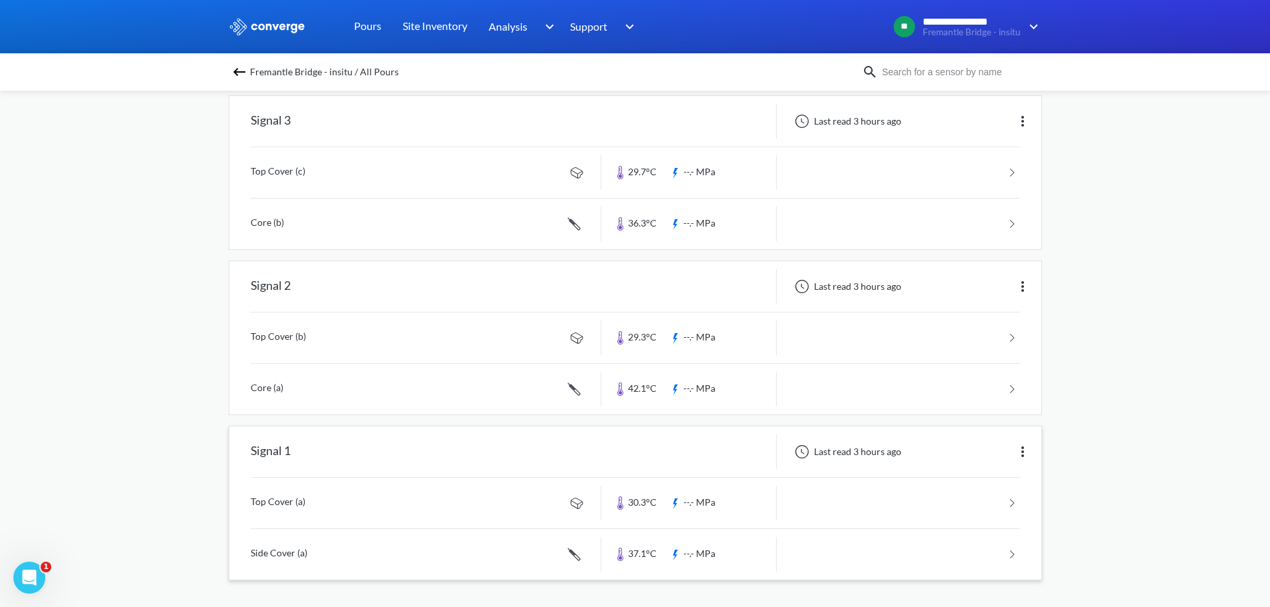
click at [654, 502] on link at bounding box center [635, 503] width 769 height 51
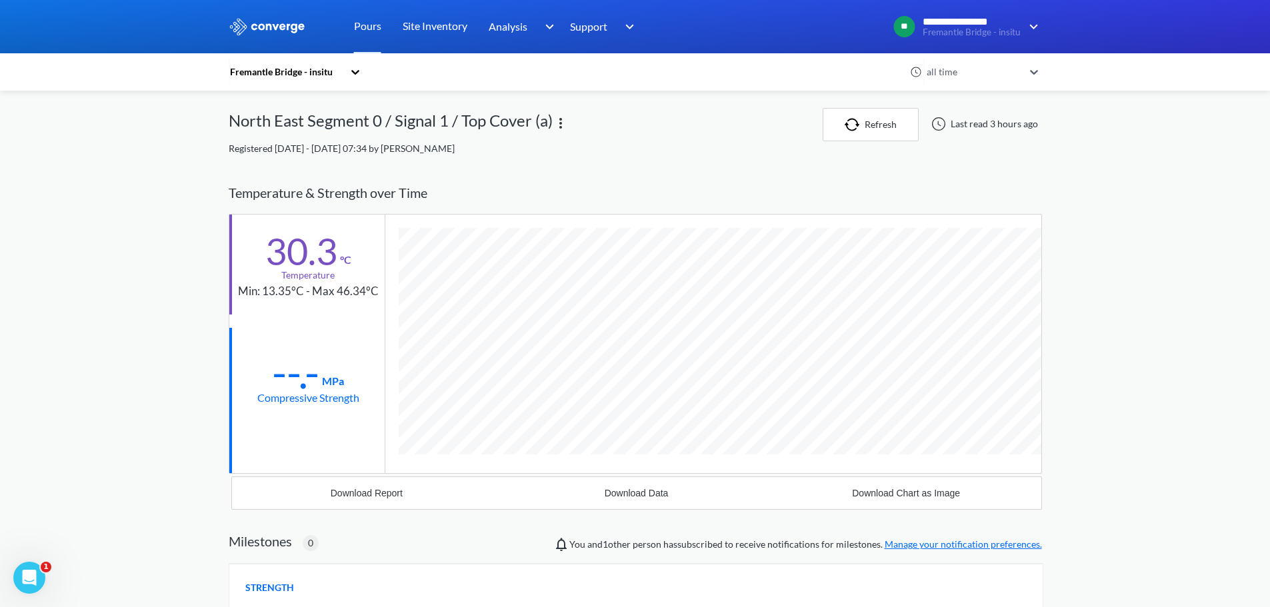
scroll to position [704, 813]
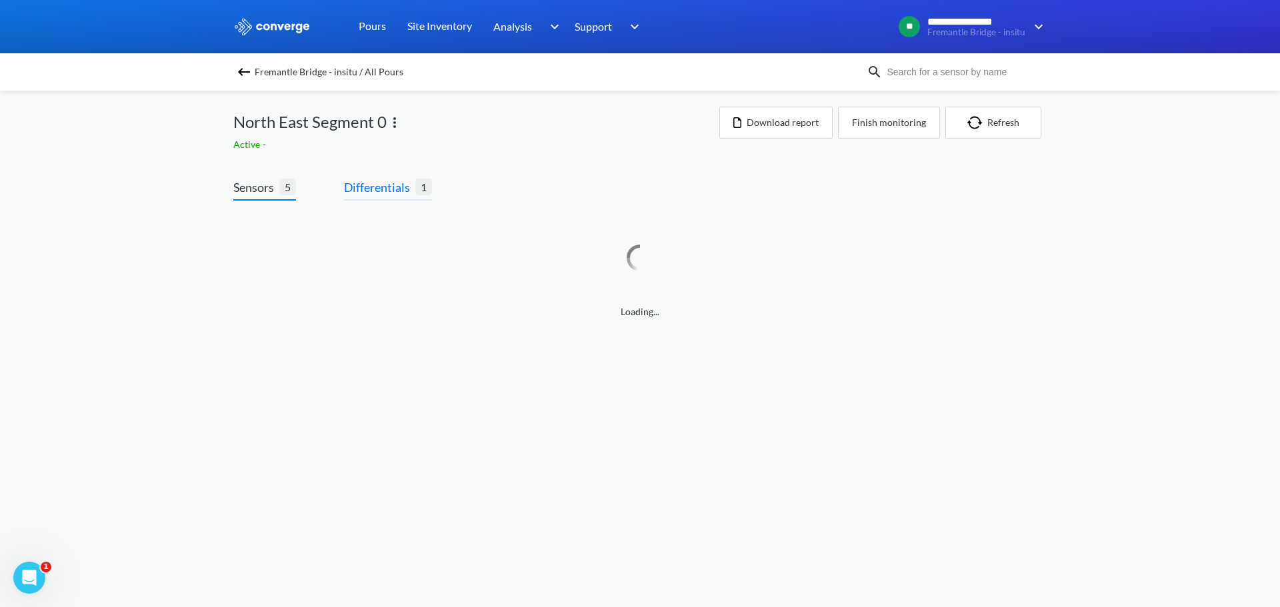
click at [383, 189] on span "Differentials" at bounding box center [379, 187] width 71 height 19
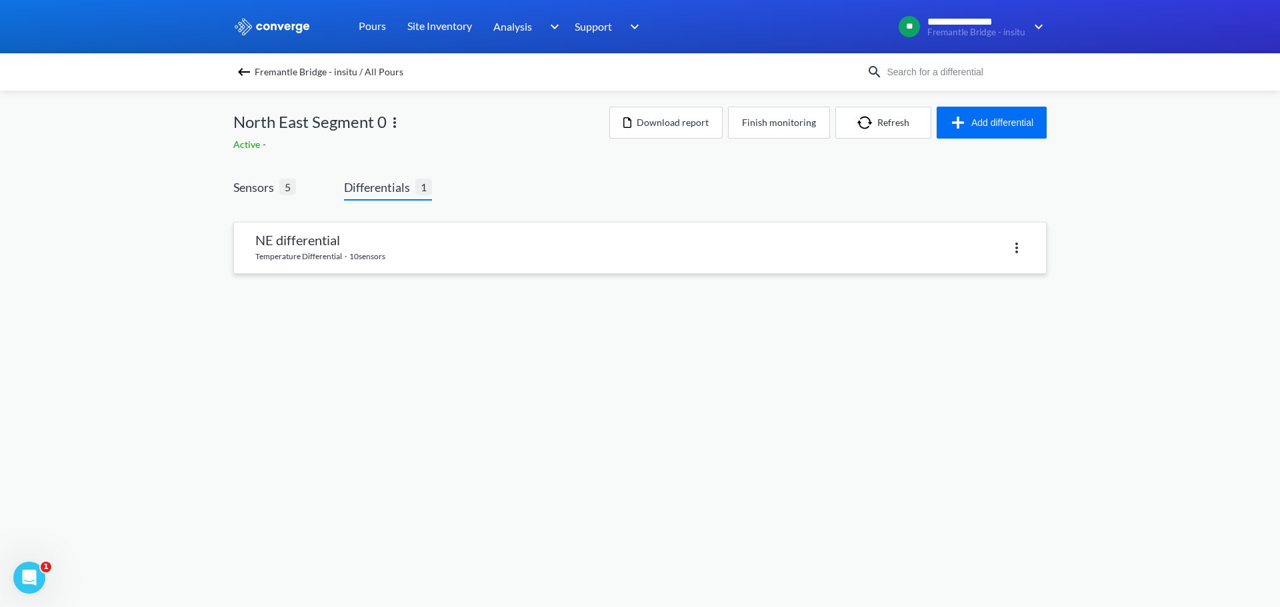
click at [398, 253] on link at bounding box center [640, 248] width 812 height 51
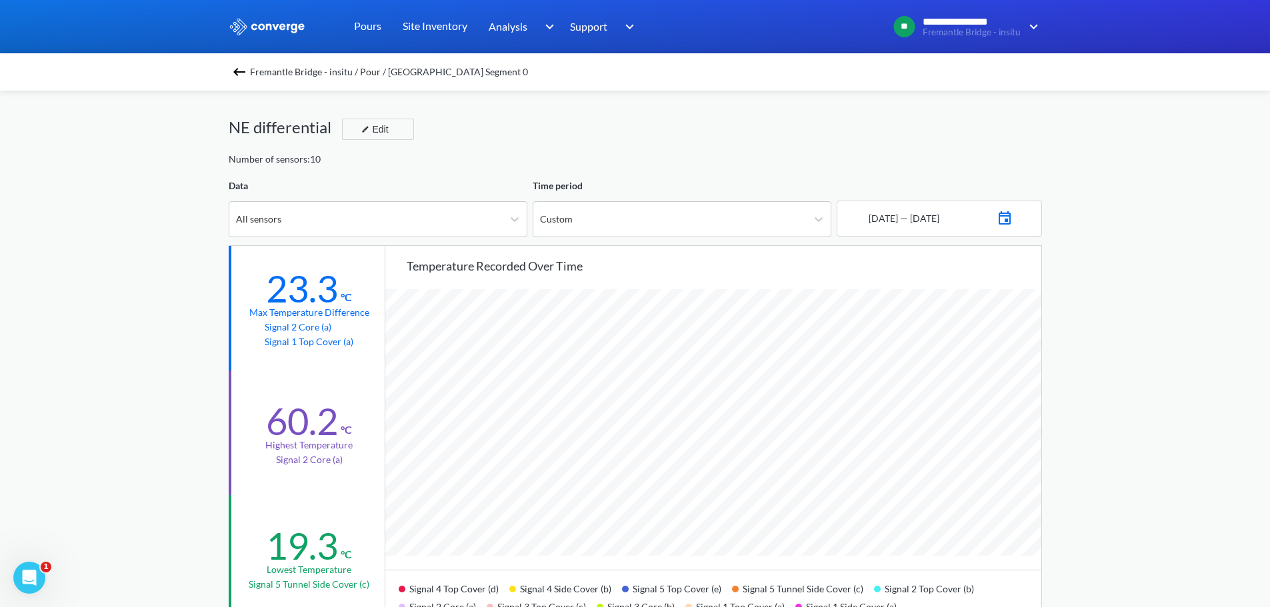
click at [1207, 233] on div "**********" at bounding box center [635, 558] width 1270 height 1117
